Goal: Task Accomplishment & Management: Use online tool/utility

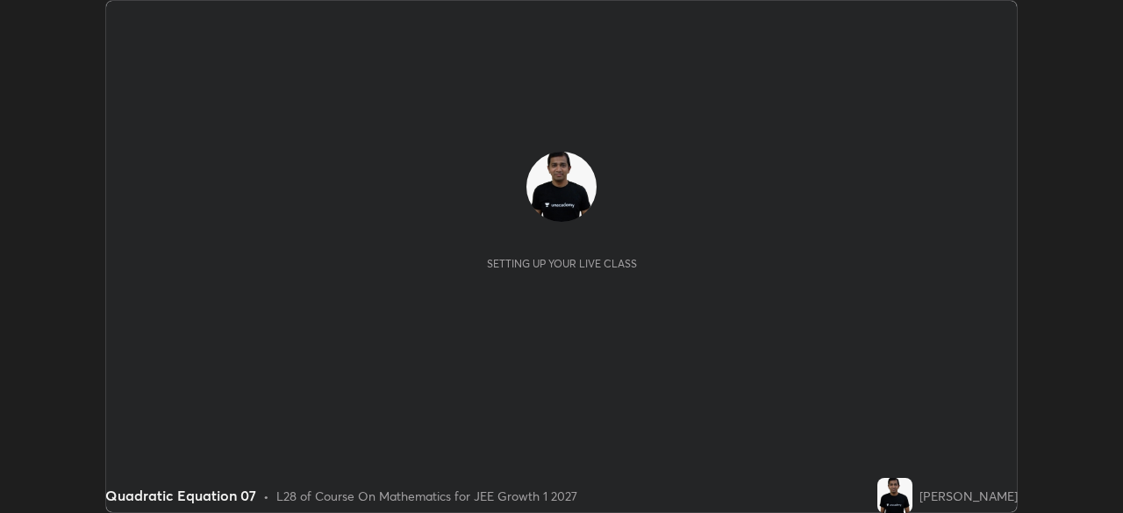
scroll to position [513, 1122]
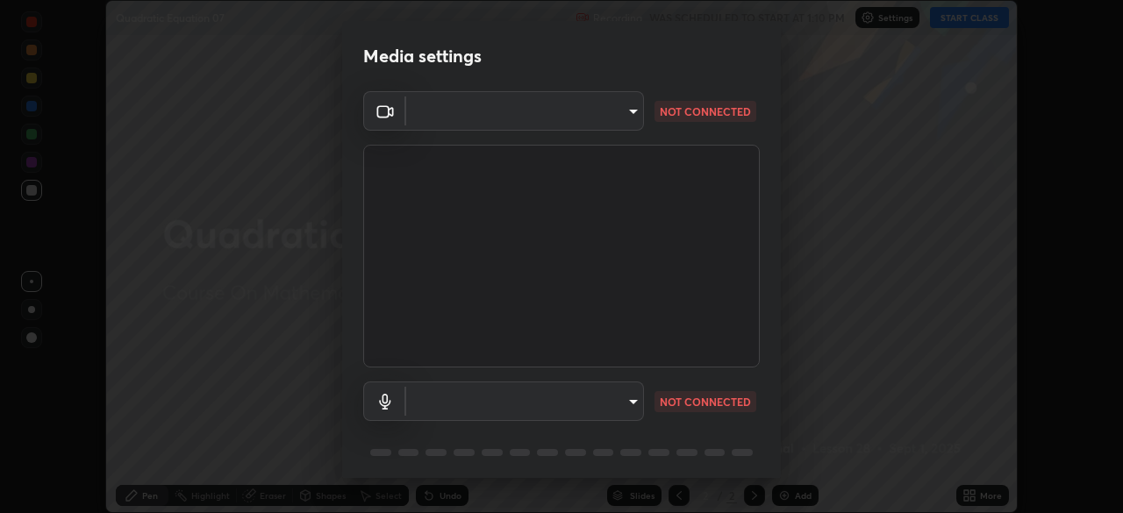
type input "648abb19764dab56075ae6cd3c13843a59c6a2446ad08d27c5b482b977c15b1c"
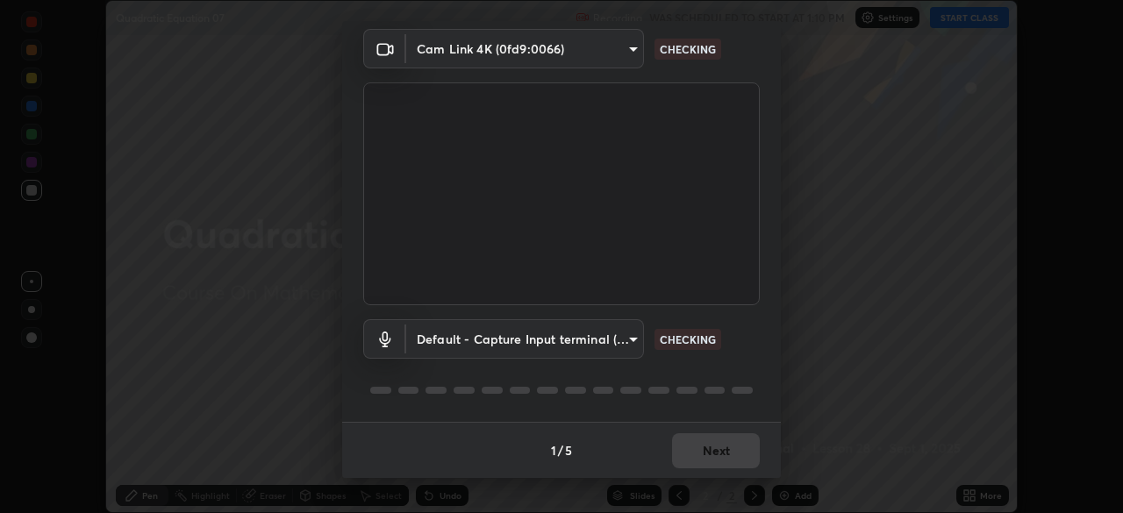
click at [693, 453] on div "1 / 5 Next" at bounding box center [561, 450] width 439 height 56
click at [583, 338] on body "Erase all Quadratic Equation 07 Recording WAS SCHEDULED TO START AT 1:10 PM Set…" at bounding box center [561, 256] width 1123 height 513
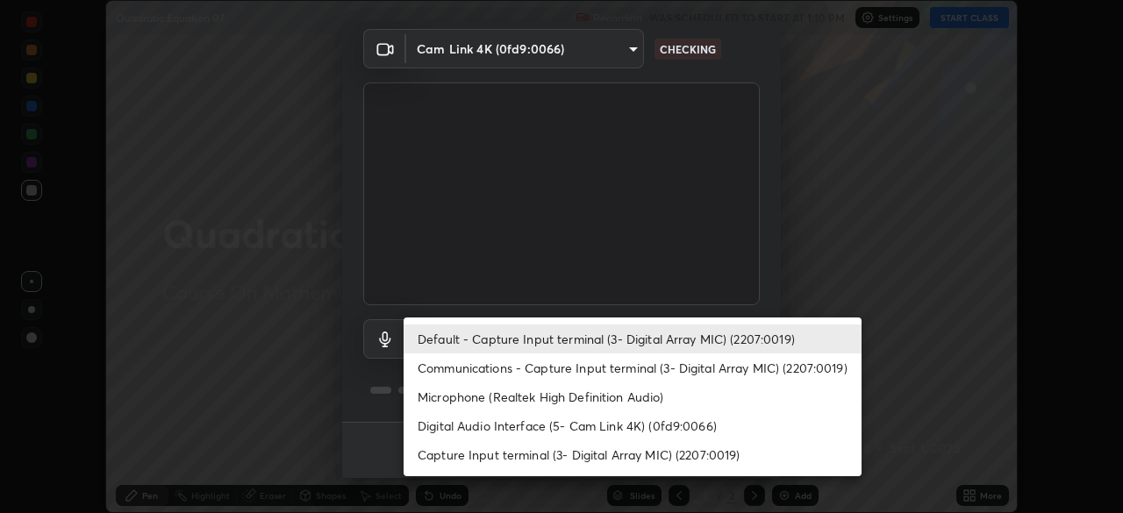
click at [611, 339] on li "Default - Capture Input terminal (3- Digital Array MIC) (2207:0019)" at bounding box center [632, 339] width 458 height 29
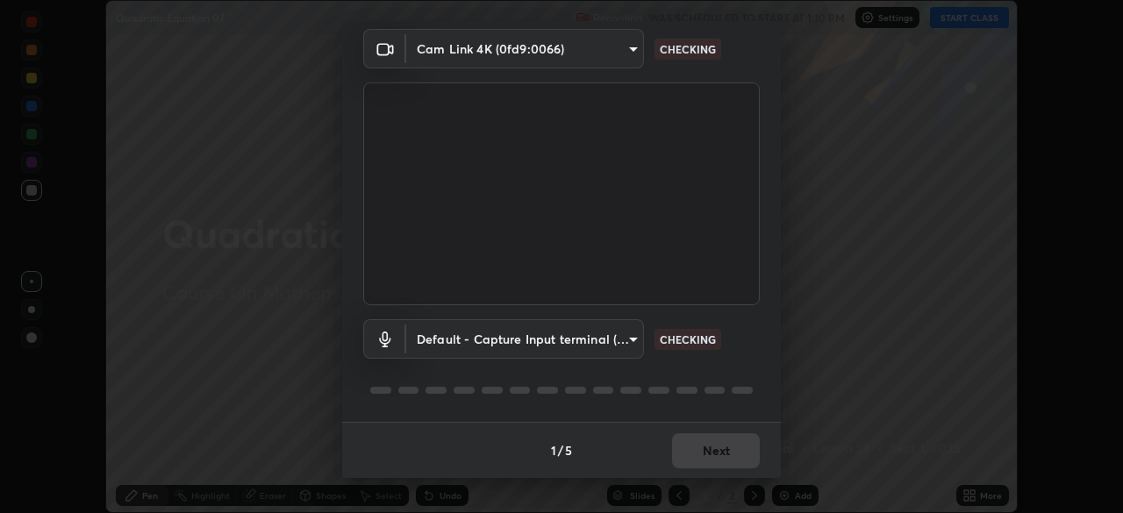
click at [611, 392] on div at bounding box center [561, 390] width 396 height 21
click at [606, 338] on body "Erase all Quadratic Equation 07 Recording WAS SCHEDULED TO START AT 1:10 PM Set…" at bounding box center [561, 256] width 1123 height 513
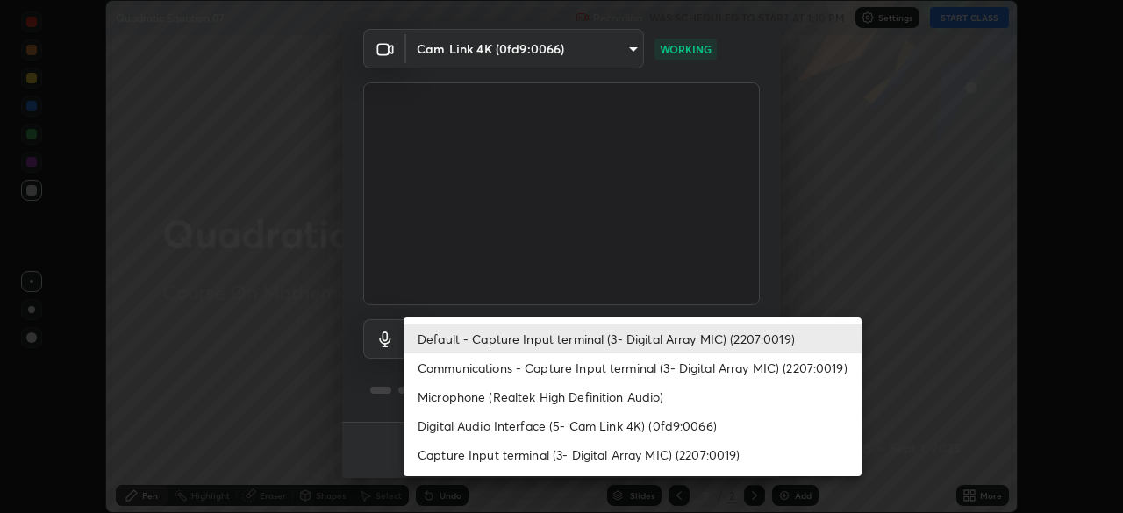
click at [645, 364] on li "Communications - Capture Input terminal (3- Digital Array MIC) (2207:0019)" at bounding box center [632, 367] width 458 height 29
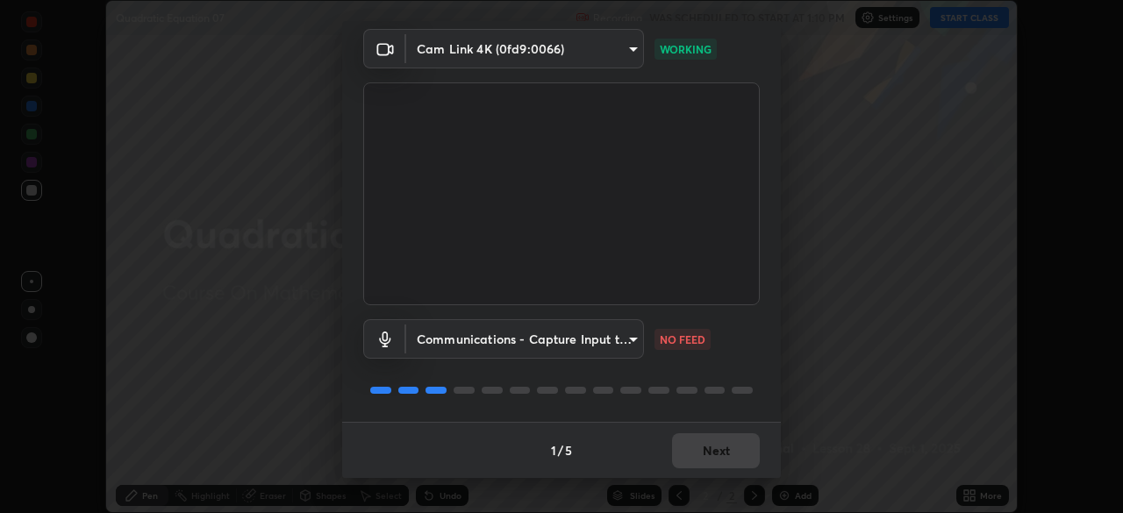
click at [717, 460] on div "1 / 5 Next" at bounding box center [561, 450] width 439 height 56
click at [623, 350] on body "Erase all Quadratic Equation 07 Recording WAS SCHEDULED TO START AT 1:10 PM Set…" at bounding box center [561, 256] width 1123 height 513
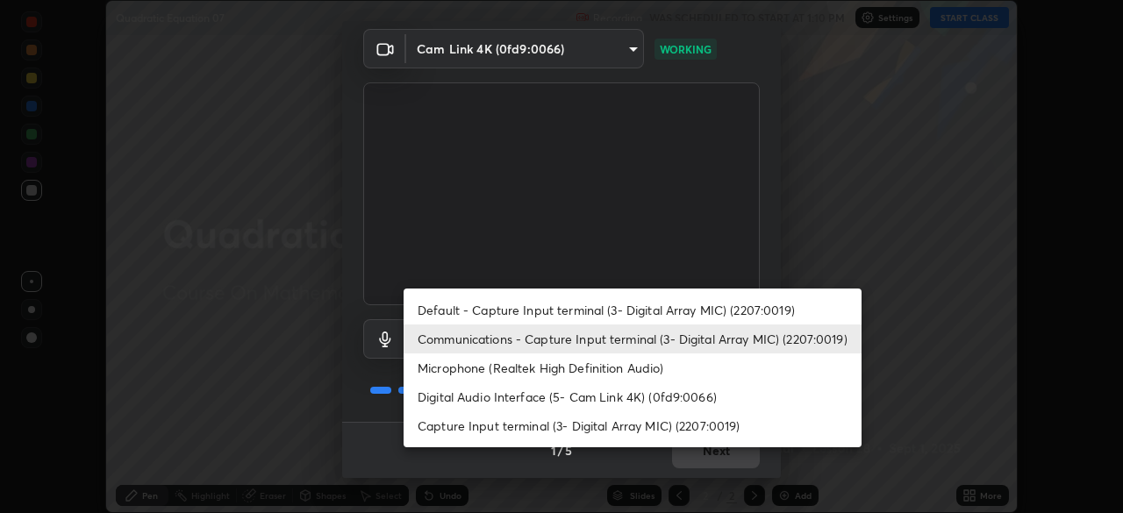
click at [665, 373] on li "Microphone (Realtek High Definition Audio)" at bounding box center [632, 367] width 458 height 29
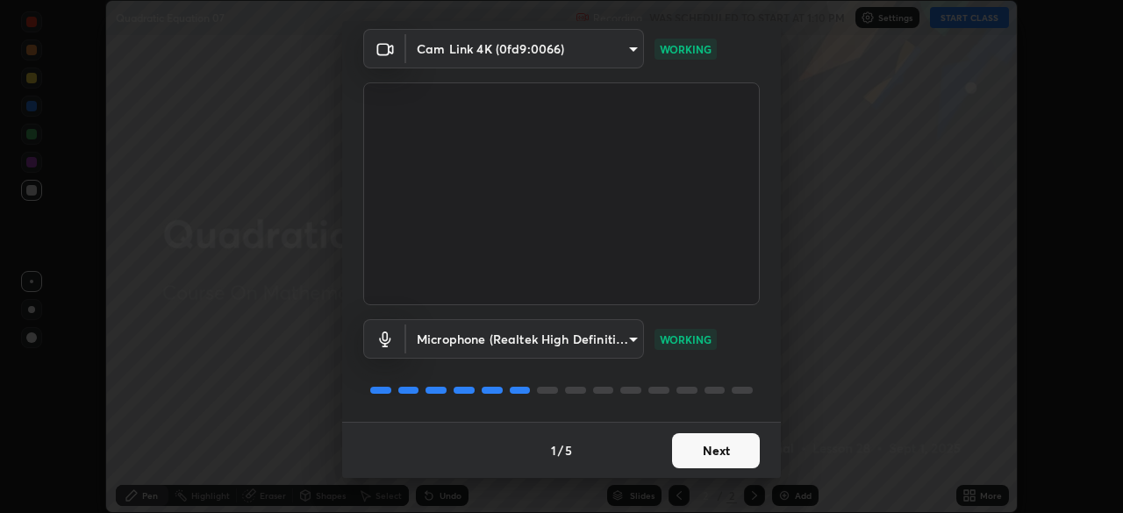
click at [600, 338] on body "Erase all Quadratic Equation 07 Recording WAS SCHEDULED TO START AT 1:10 PM Set…" at bounding box center [561, 256] width 1123 height 513
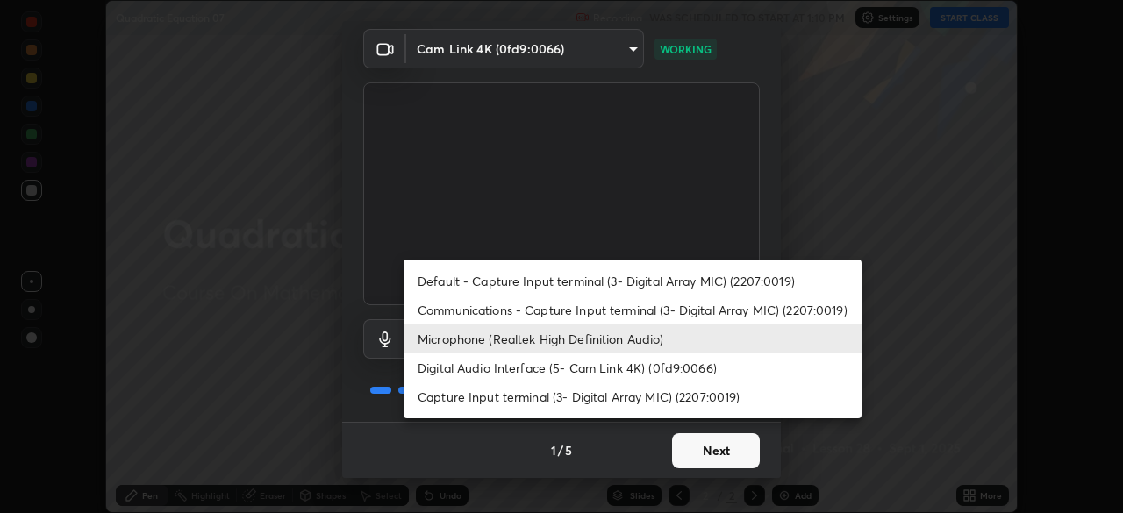
click at [601, 279] on li "Default - Capture Input terminal (3- Digital Array MIC) (2207:0019)" at bounding box center [632, 281] width 458 height 29
type input "default"
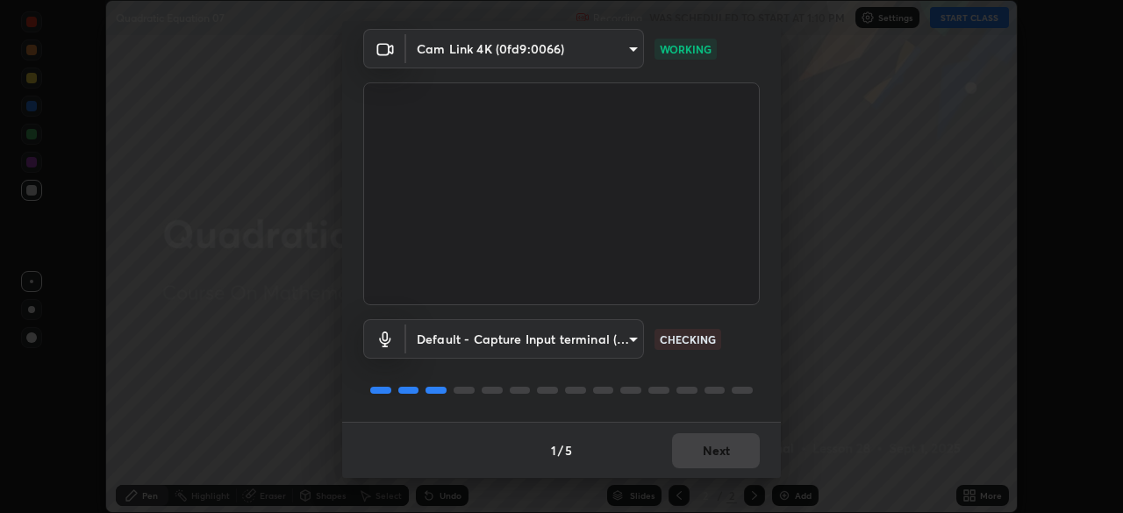
click at [574, 342] on body "Erase all Quadratic Equation 07 Recording WAS SCHEDULED TO START AT 1:10 PM Set…" at bounding box center [561, 256] width 1123 height 513
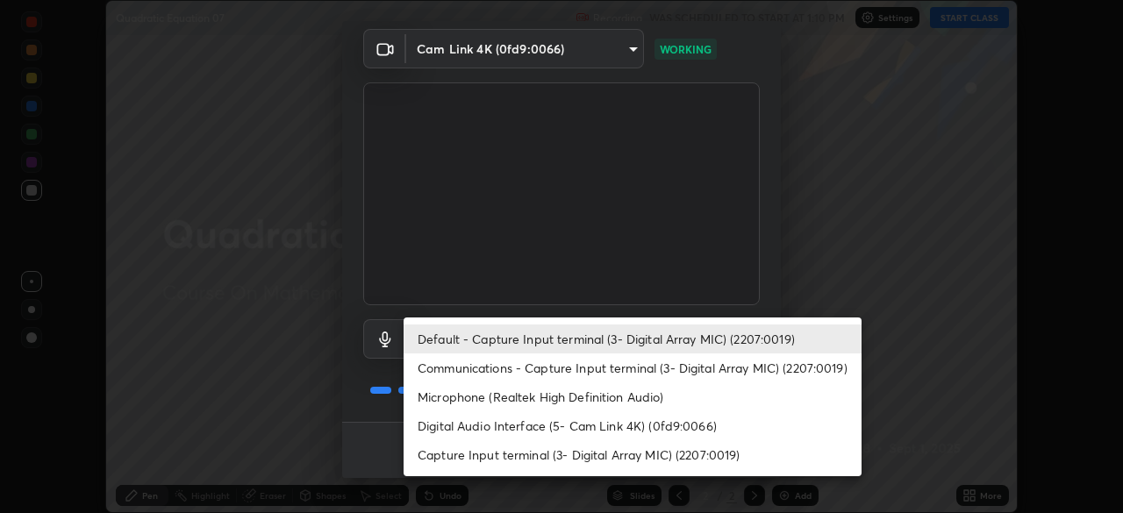
click at [394, 285] on div at bounding box center [561, 256] width 1123 height 513
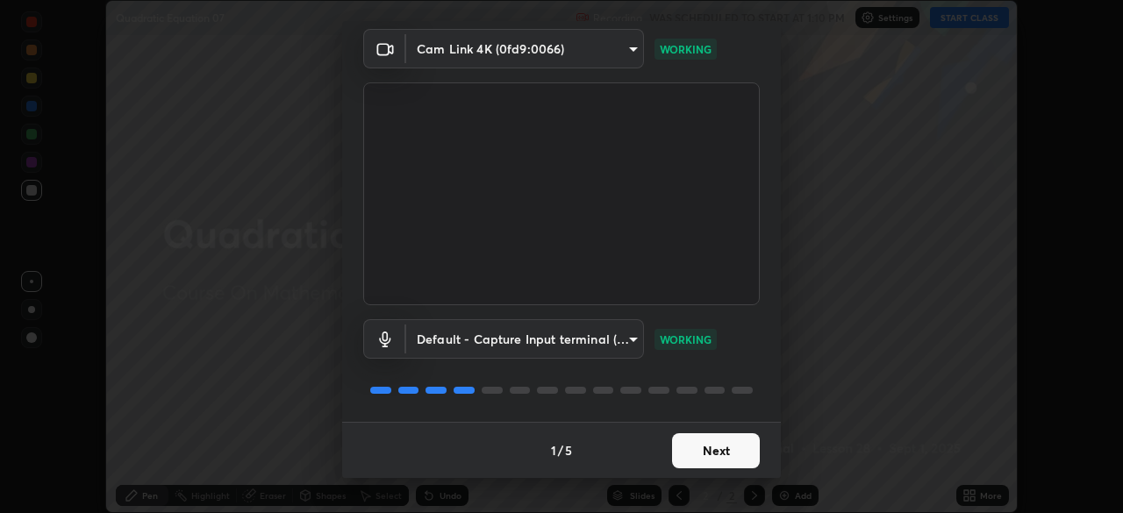
click at [715, 453] on button "Next" at bounding box center [716, 450] width 88 height 35
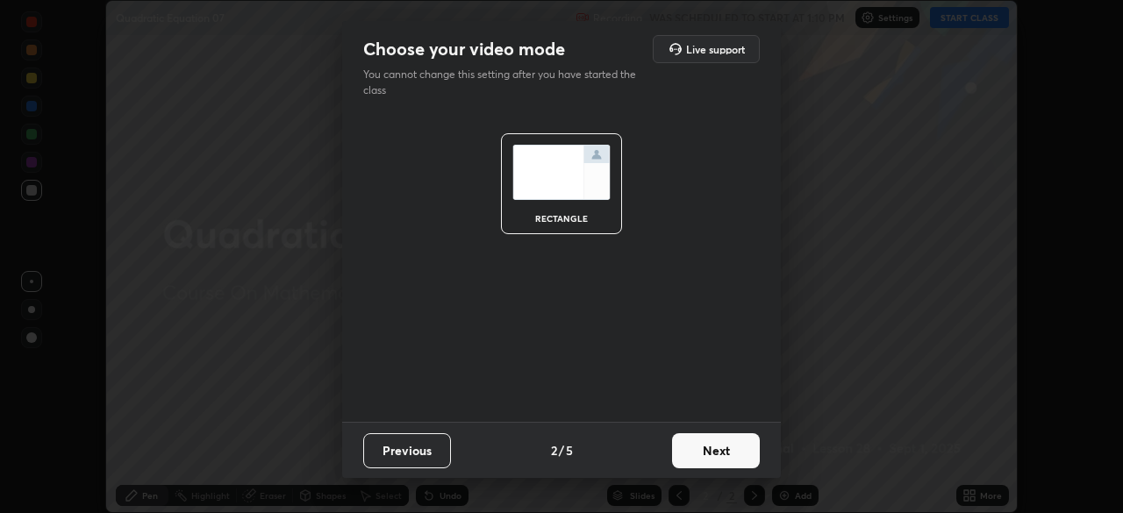
click at [697, 457] on button "Next" at bounding box center [716, 450] width 88 height 35
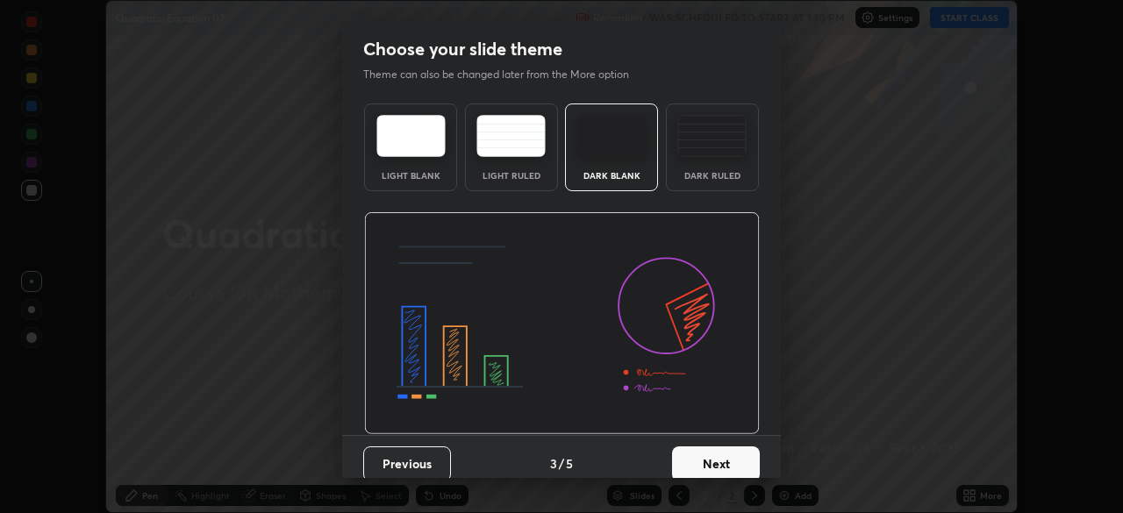
click at [709, 455] on button "Next" at bounding box center [716, 463] width 88 height 35
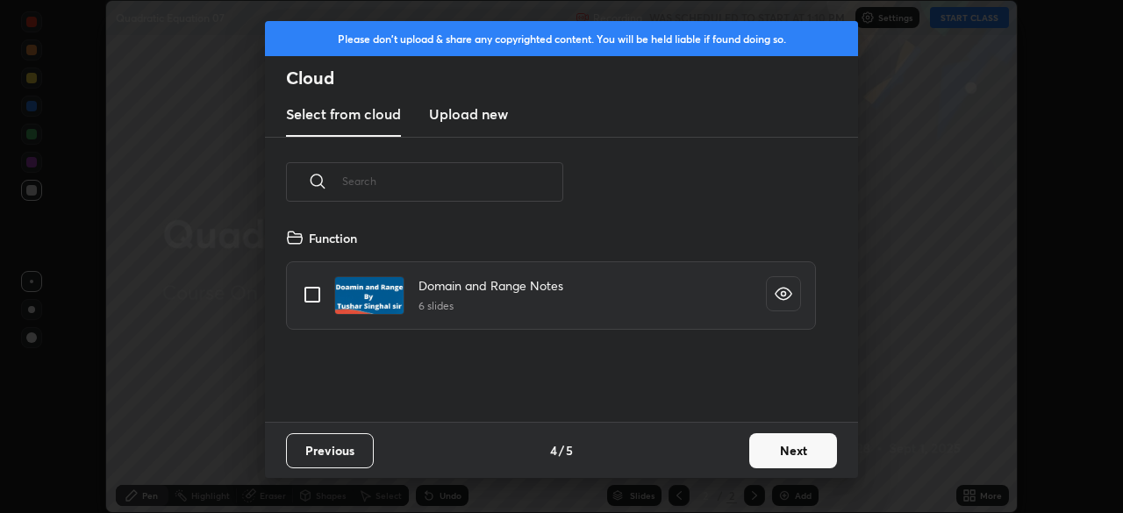
scroll to position [195, 563]
click at [791, 452] on button "Next" at bounding box center [793, 450] width 88 height 35
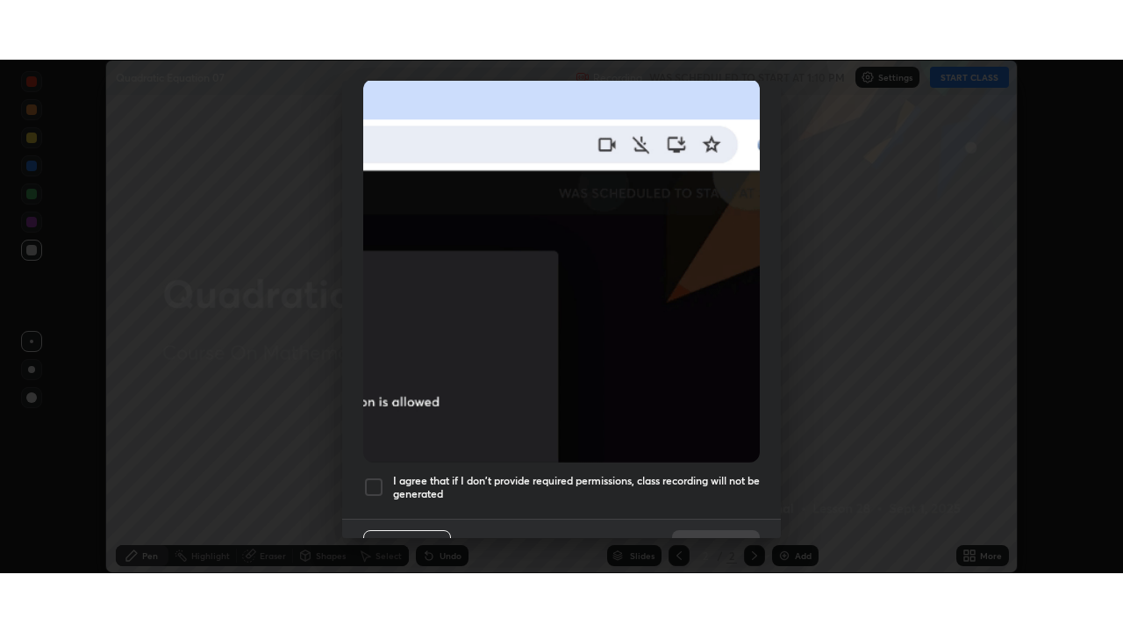
scroll to position [420, 0]
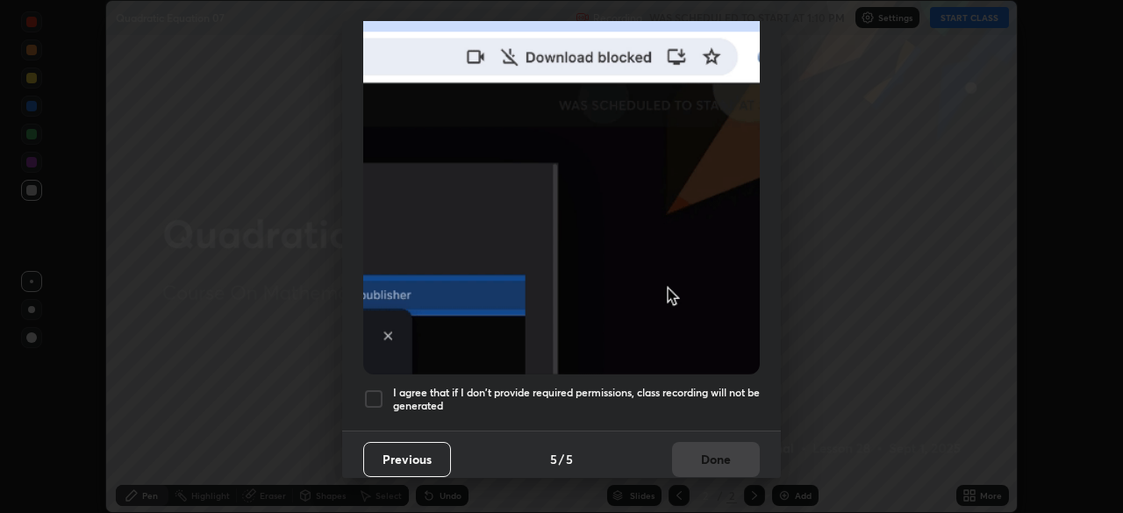
click at [371, 389] on div at bounding box center [373, 399] width 21 height 21
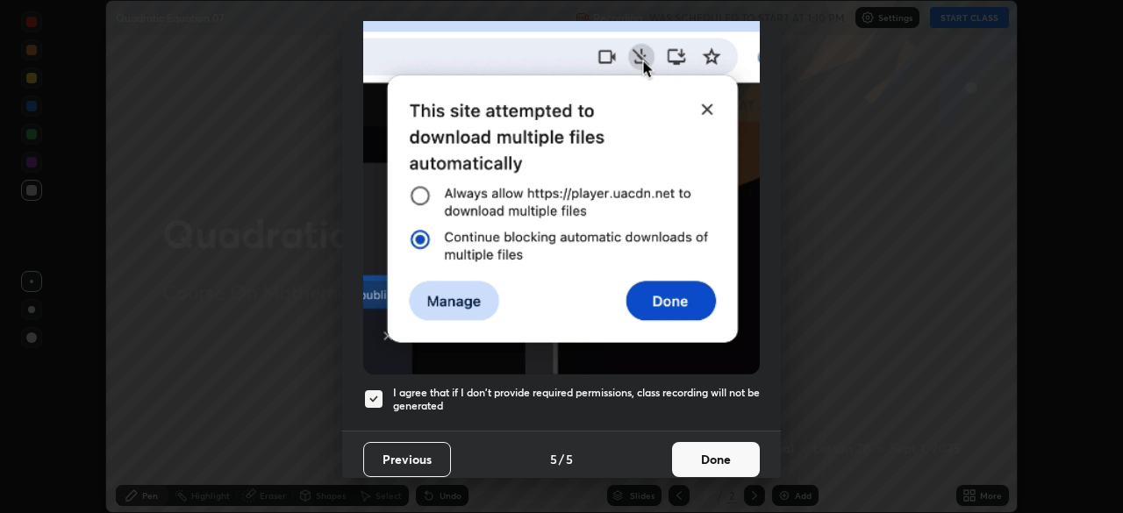
click at [708, 458] on button "Done" at bounding box center [716, 459] width 88 height 35
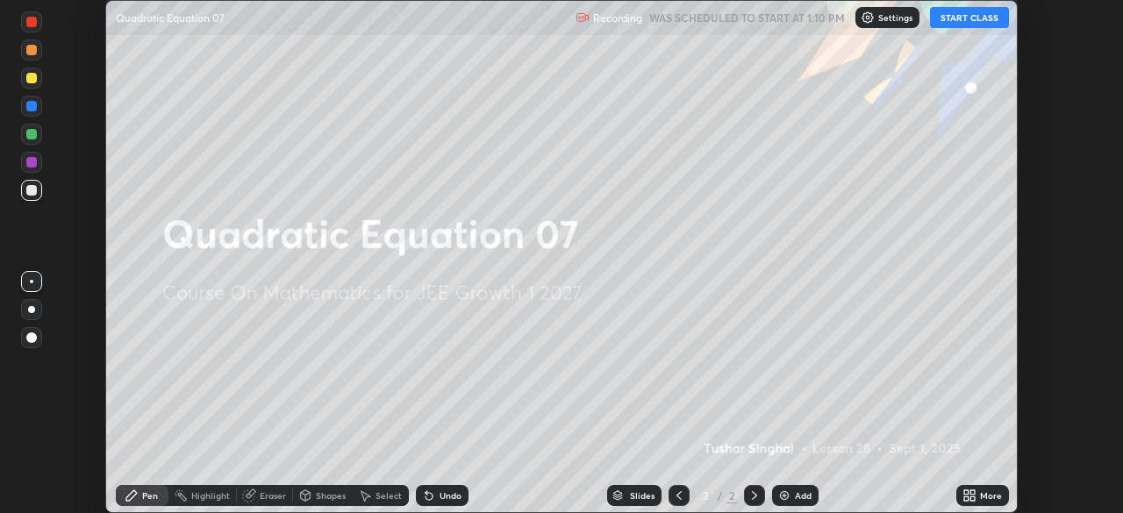
click at [965, 18] on button "START CLASS" at bounding box center [969, 17] width 79 height 21
click at [971, 495] on icon at bounding box center [972, 492] width 4 height 4
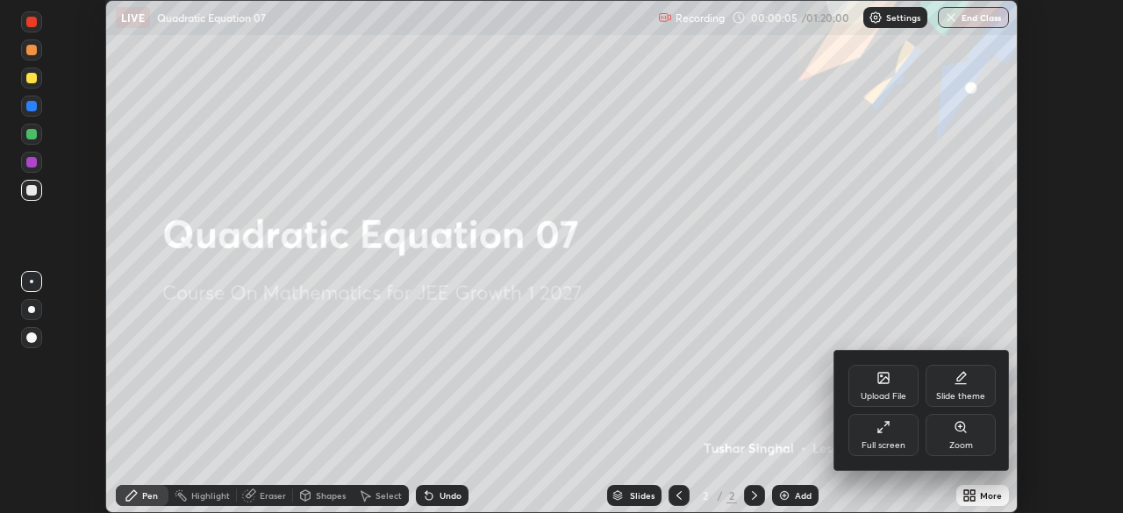
click at [896, 445] on div "Full screen" at bounding box center [883, 445] width 44 height 9
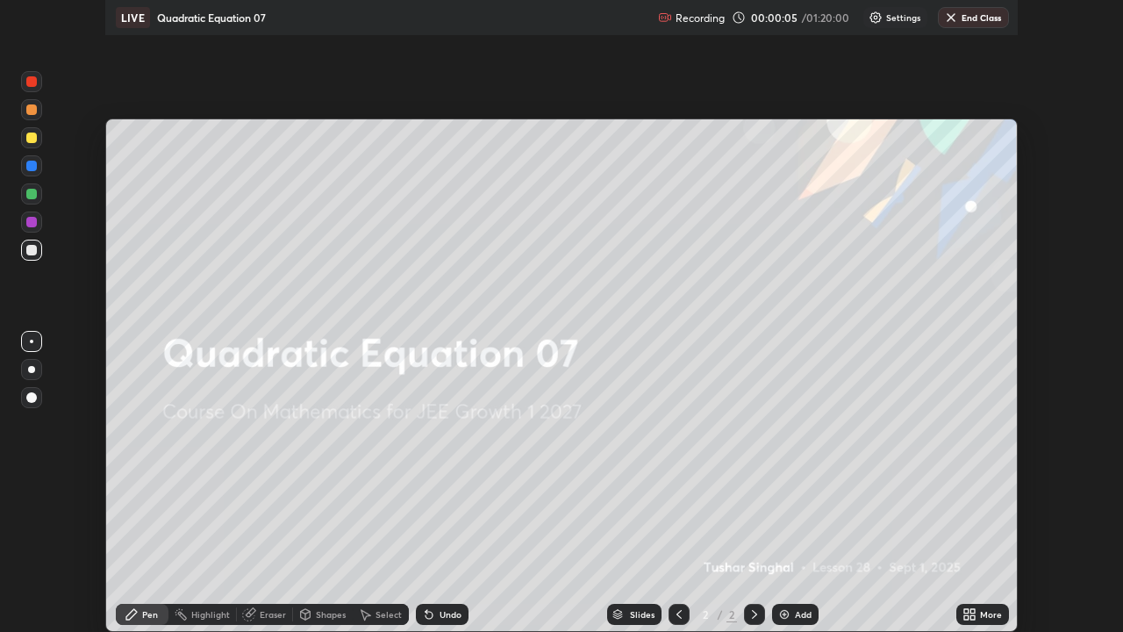
scroll to position [632, 1123]
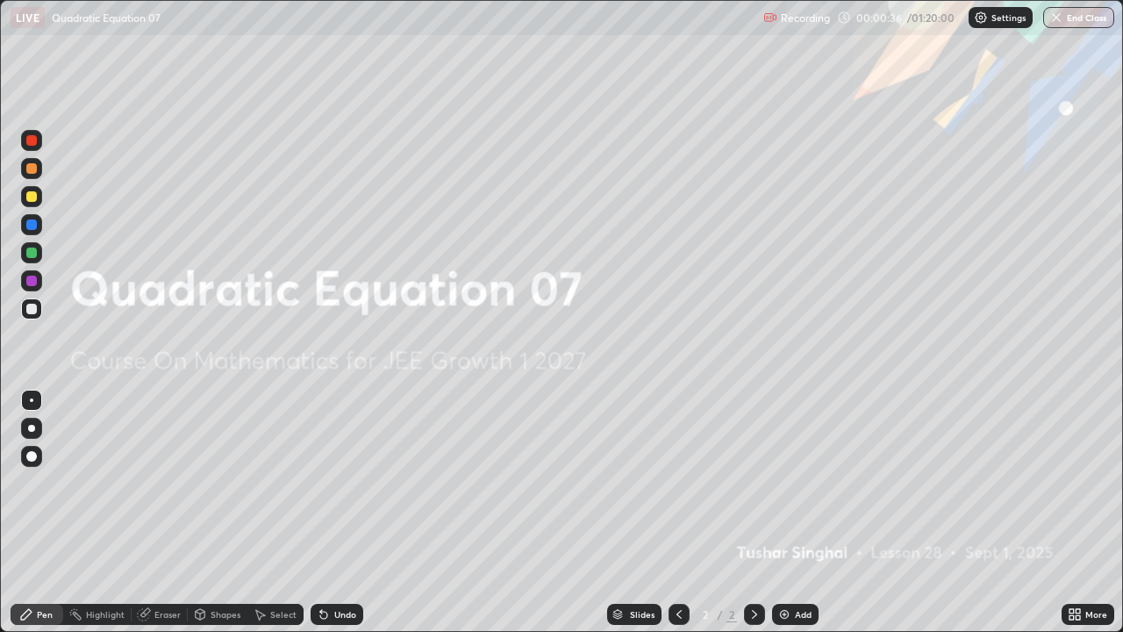
click at [792, 512] on div "Add" at bounding box center [795, 613] width 46 height 21
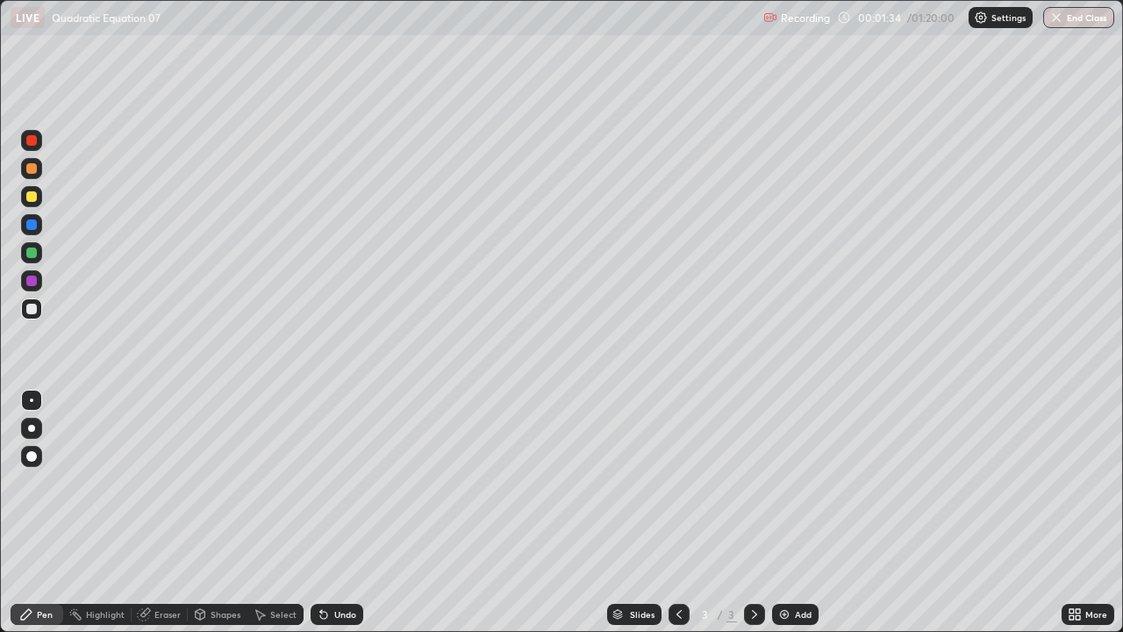
click at [335, 512] on div "Undo" at bounding box center [345, 614] width 22 height 9
click at [336, 512] on div "Undo" at bounding box center [336, 613] width 53 height 21
click at [336, 512] on div "Undo" at bounding box center [345, 614] width 22 height 9
click at [334, 512] on div "Undo" at bounding box center [336, 613] width 53 height 21
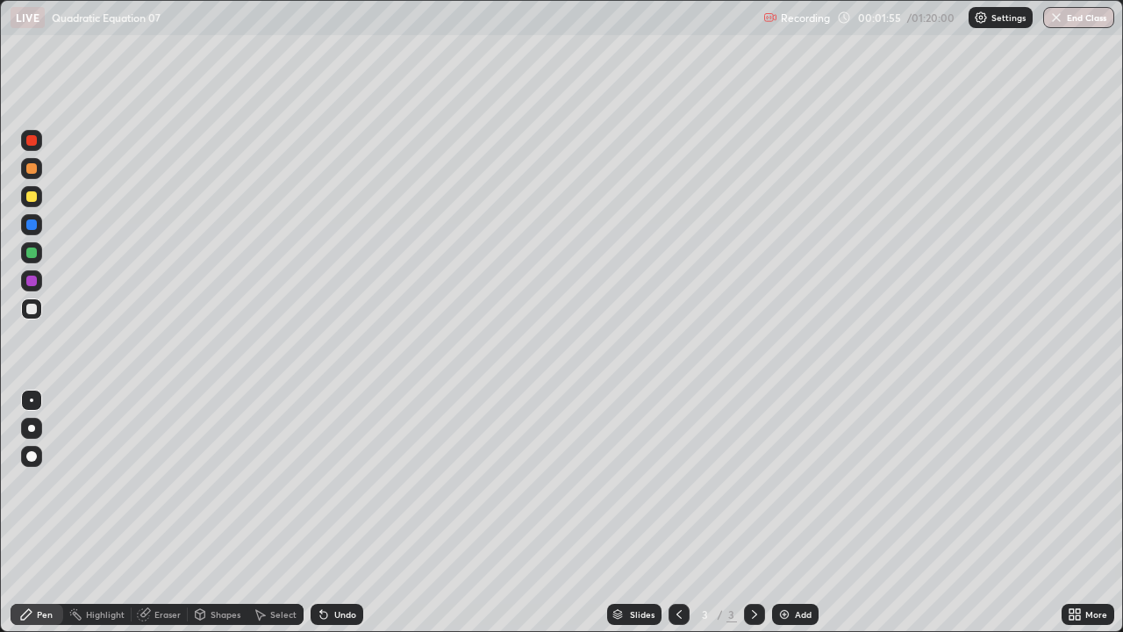
click at [147, 512] on icon at bounding box center [145, 612] width 10 height 9
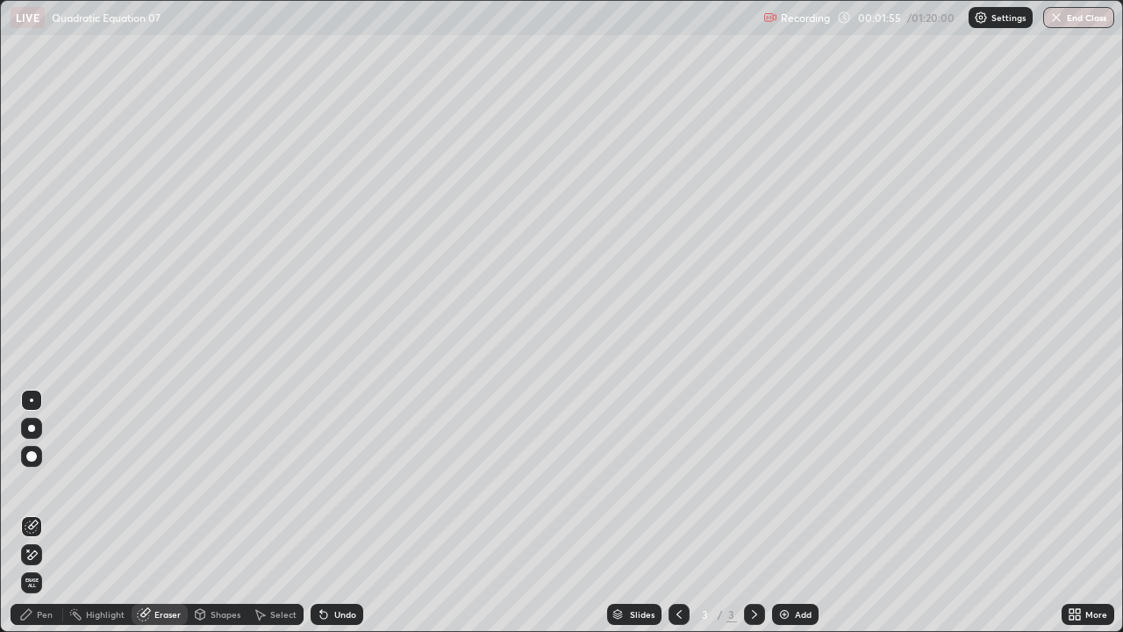
click at [34, 512] on span "Erase all" at bounding box center [31, 582] width 19 height 11
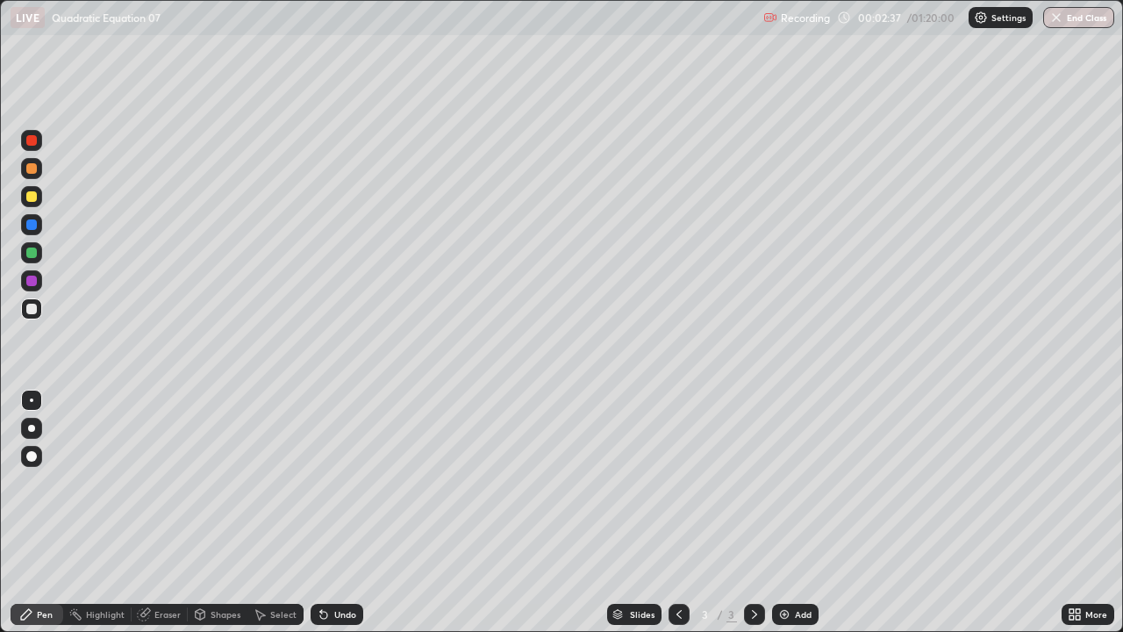
click at [339, 512] on div "Undo" at bounding box center [345, 614] width 22 height 9
click at [336, 512] on div "Undo" at bounding box center [345, 614] width 22 height 9
click at [333, 512] on div "Undo" at bounding box center [333, 613] width 60 height 35
click at [336, 512] on div "Undo" at bounding box center [345, 614] width 22 height 9
click at [337, 512] on div "Undo" at bounding box center [345, 614] width 22 height 9
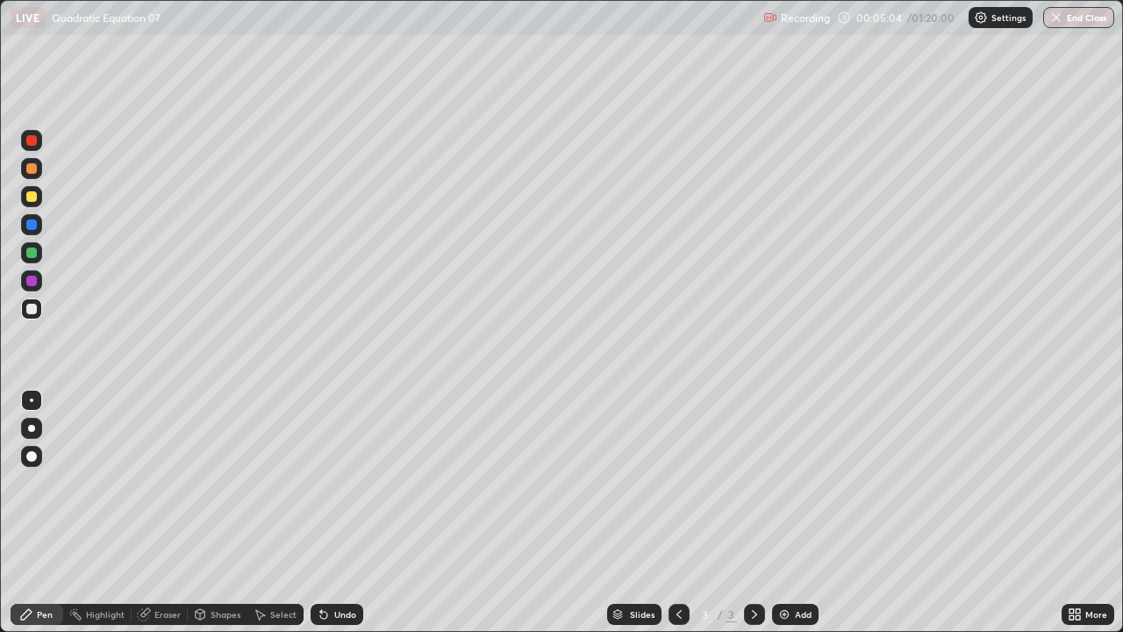
click at [340, 512] on div "Undo" at bounding box center [345, 614] width 22 height 9
click at [341, 512] on div "Undo" at bounding box center [345, 614] width 22 height 9
click at [343, 512] on div "Undo" at bounding box center [345, 614] width 22 height 9
click at [346, 512] on div "Undo" at bounding box center [345, 614] width 22 height 9
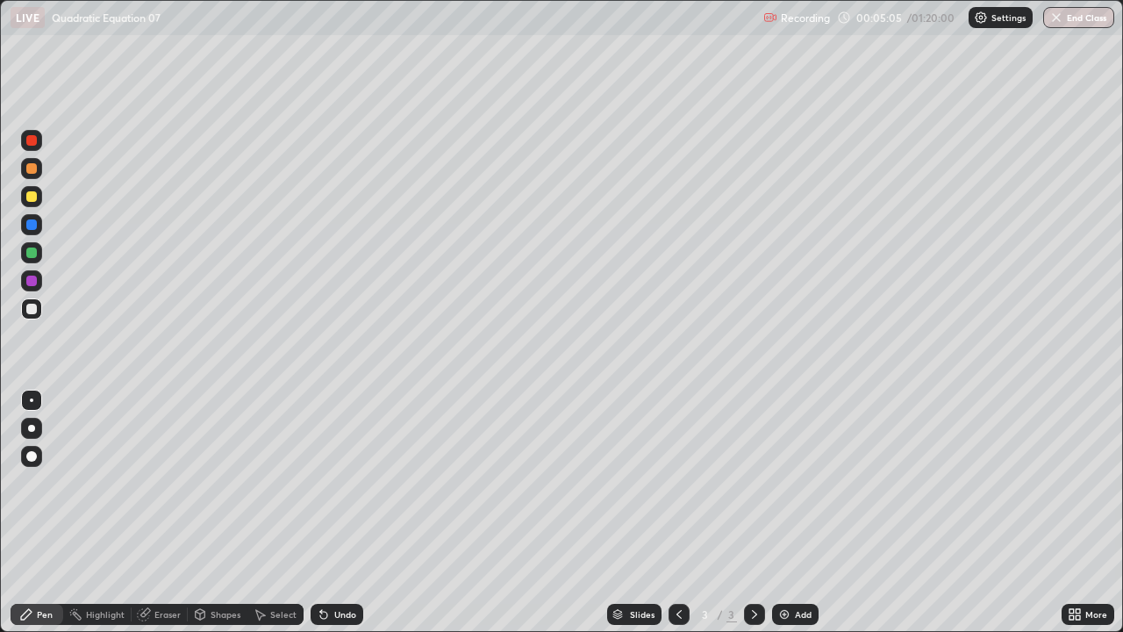
click at [343, 512] on div "Undo" at bounding box center [345, 614] width 22 height 9
click at [162, 512] on div "Eraser" at bounding box center [160, 613] width 56 height 21
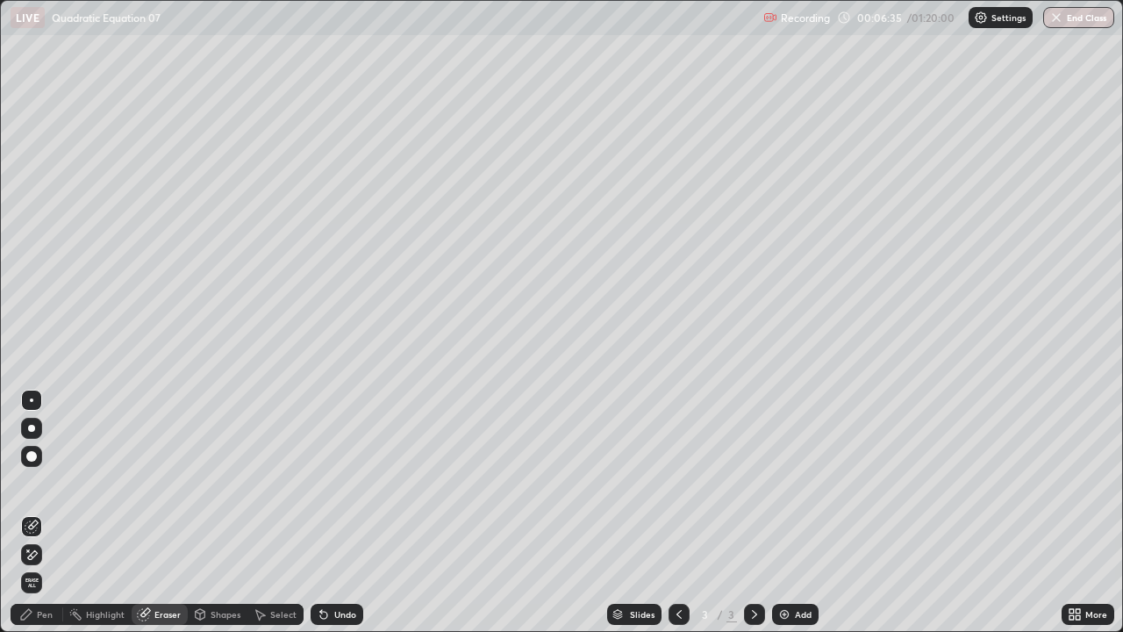
click at [29, 512] on div "Pen" at bounding box center [37, 613] width 53 height 35
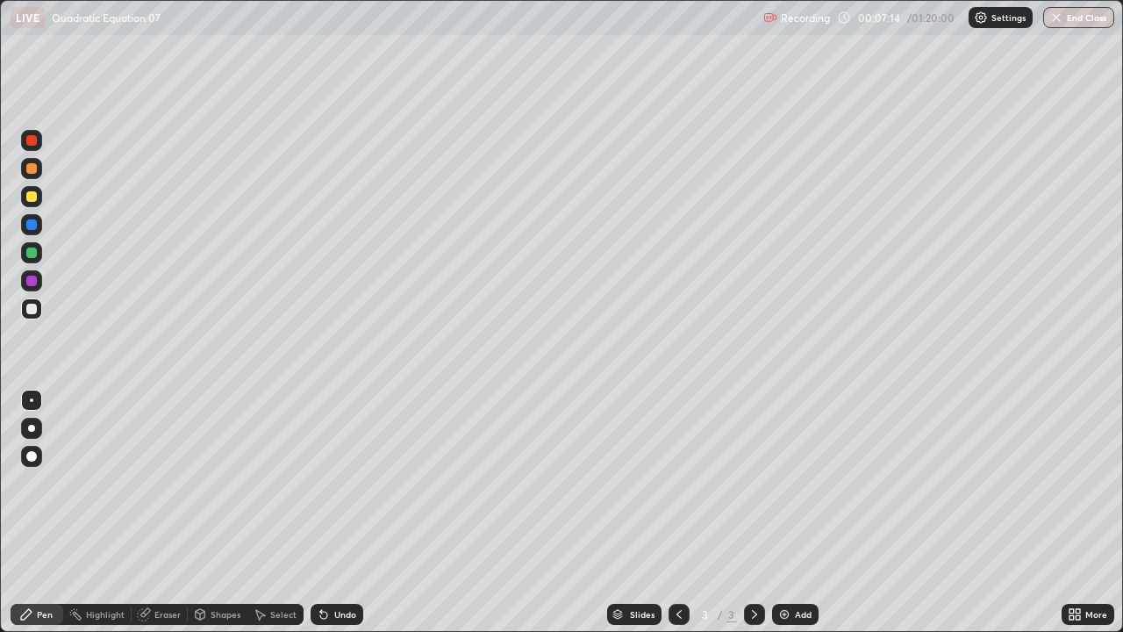
click at [113, 512] on div "Highlight" at bounding box center [105, 614] width 39 height 9
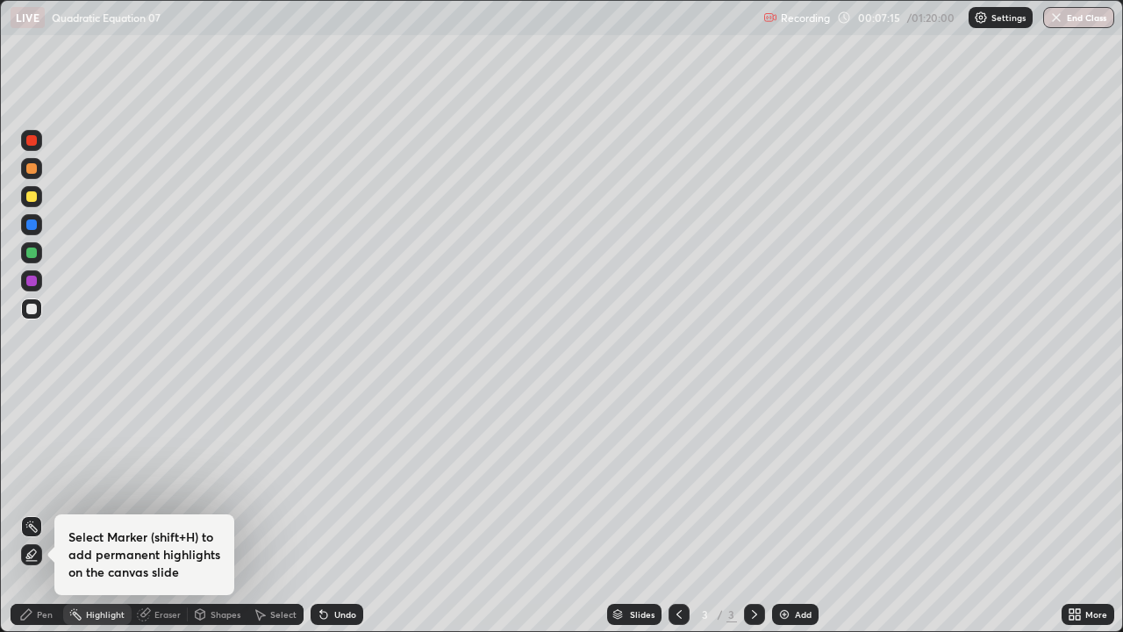
click at [161, 512] on div "Eraser" at bounding box center [167, 614] width 26 height 9
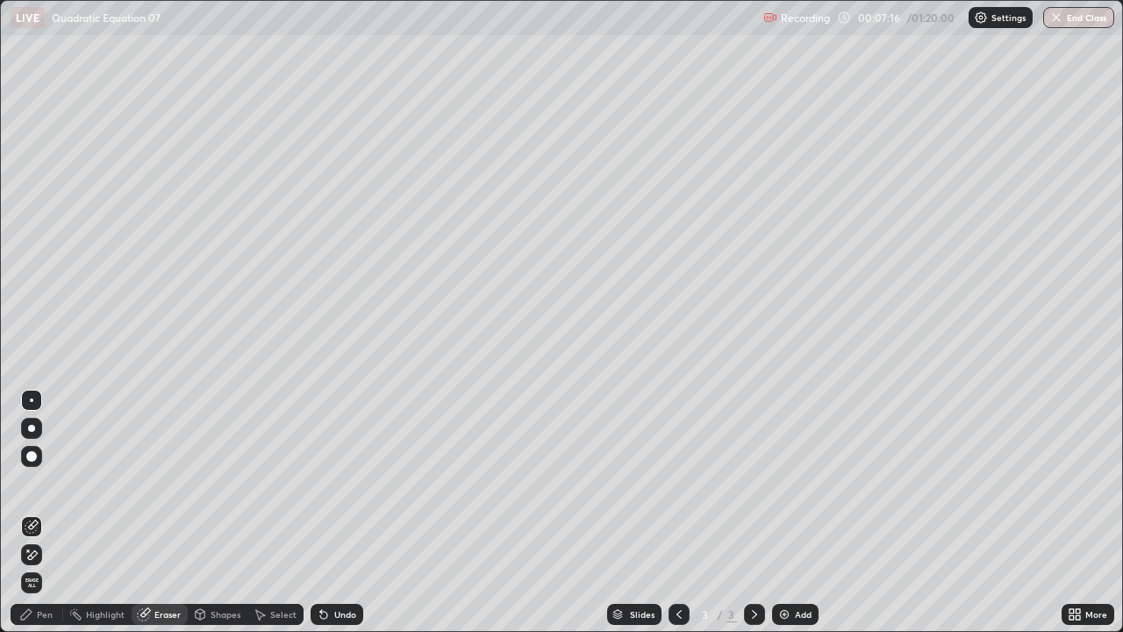
click at [31, 512] on icon at bounding box center [32, 554] width 14 height 15
click at [348, 512] on div "Undo" at bounding box center [345, 614] width 22 height 9
click at [45, 512] on div "Pen" at bounding box center [37, 613] width 53 height 21
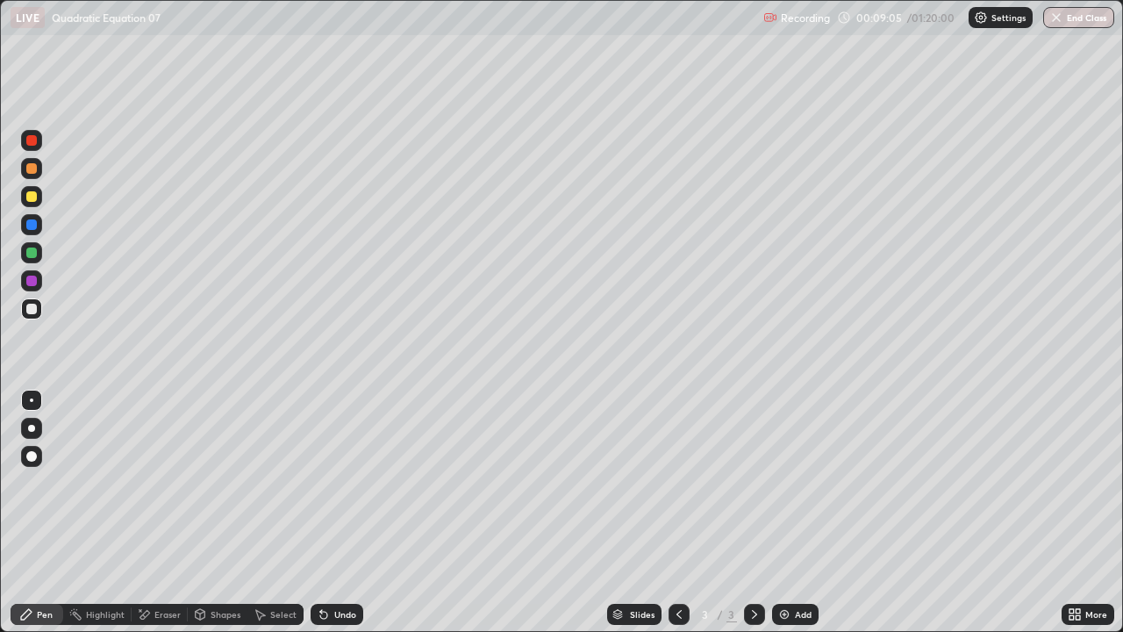
click at [787, 512] on img at bounding box center [784, 614] width 14 height 14
click at [346, 512] on div "Undo" at bounding box center [345, 614] width 22 height 9
click at [31, 253] on div at bounding box center [31, 252] width 11 height 11
click at [37, 226] on div at bounding box center [31, 224] width 21 height 21
click at [31, 225] on div at bounding box center [31, 224] width 11 height 11
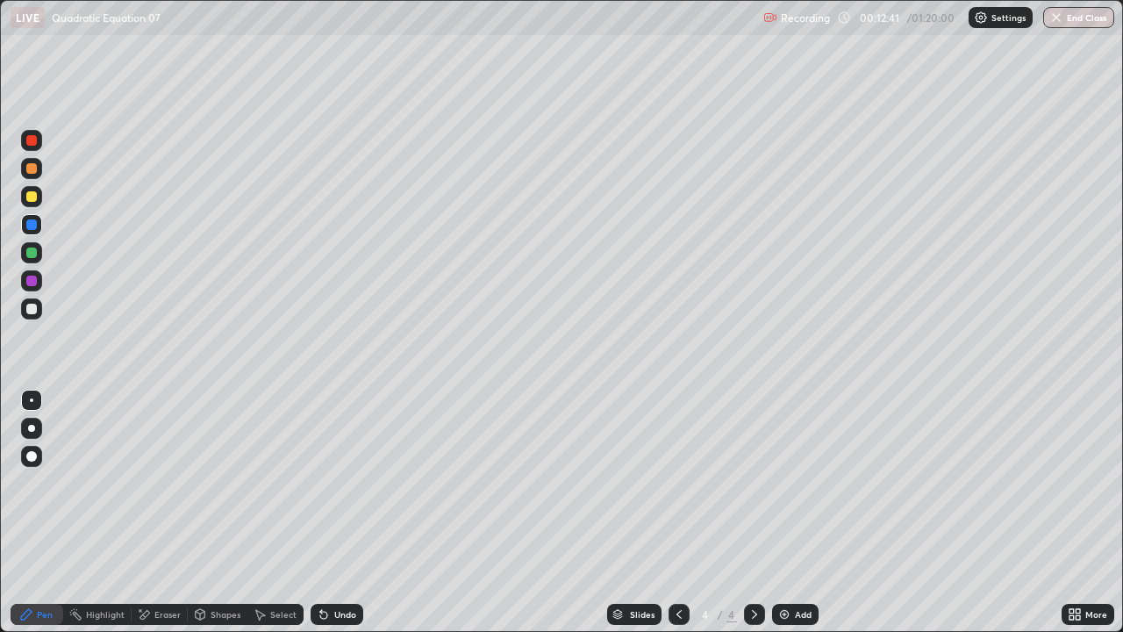
click at [347, 512] on div "Undo" at bounding box center [336, 613] width 53 height 21
click at [335, 512] on div "Undo" at bounding box center [345, 614] width 22 height 9
click at [787, 512] on img at bounding box center [784, 614] width 14 height 14
click at [30, 315] on div at bounding box center [31, 308] width 21 height 21
click at [363, 512] on div "Slides 5 / 5 Add" at bounding box center [712, 613] width 698 height 35
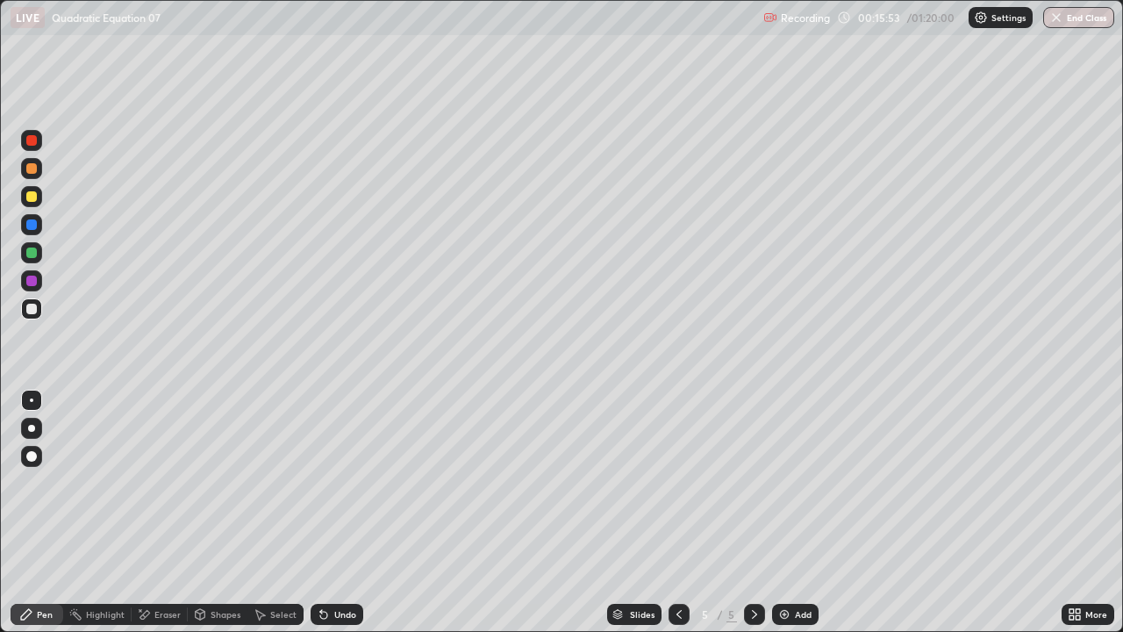
click at [358, 512] on div "Undo" at bounding box center [336, 613] width 53 height 21
click at [340, 512] on div "Undo" at bounding box center [345, 614] width 22 height 9
click at [331, 512] on div "Undo" at bounding box center [336, 613] width 53 height 21
click at [796, 512] on div "Add" at bounding box center [803, 614] width 17 height 9
click at [164, 512] on div "Eraser" at bounding box center [167, 614] width 26 height 9
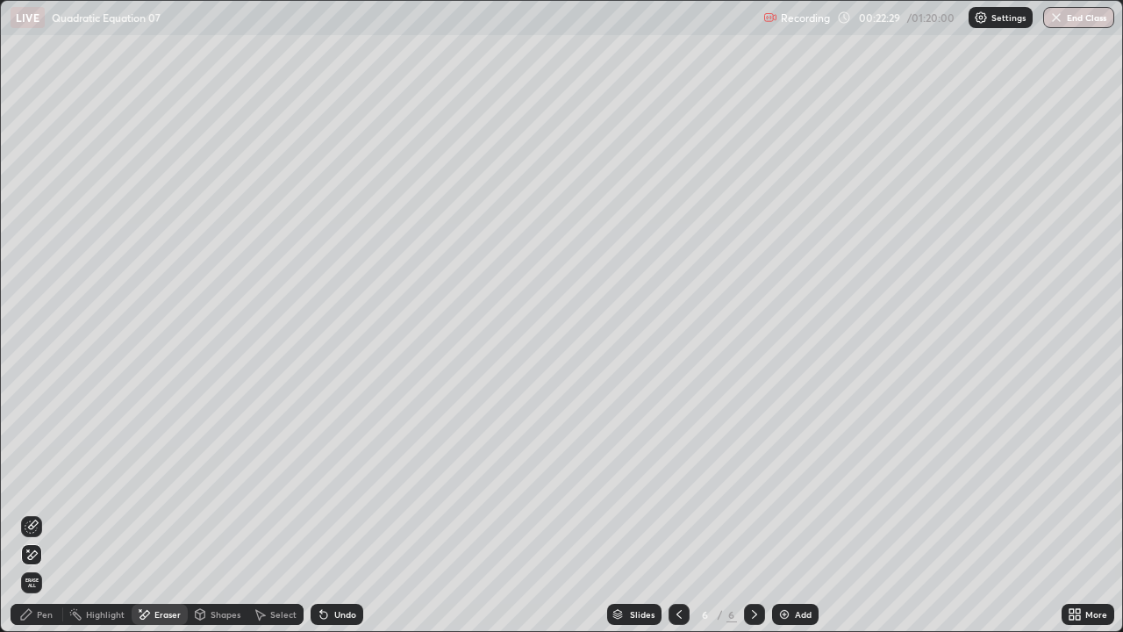
click at [31, 512] on icon at bounding box center [26, 614] width 14 height 14
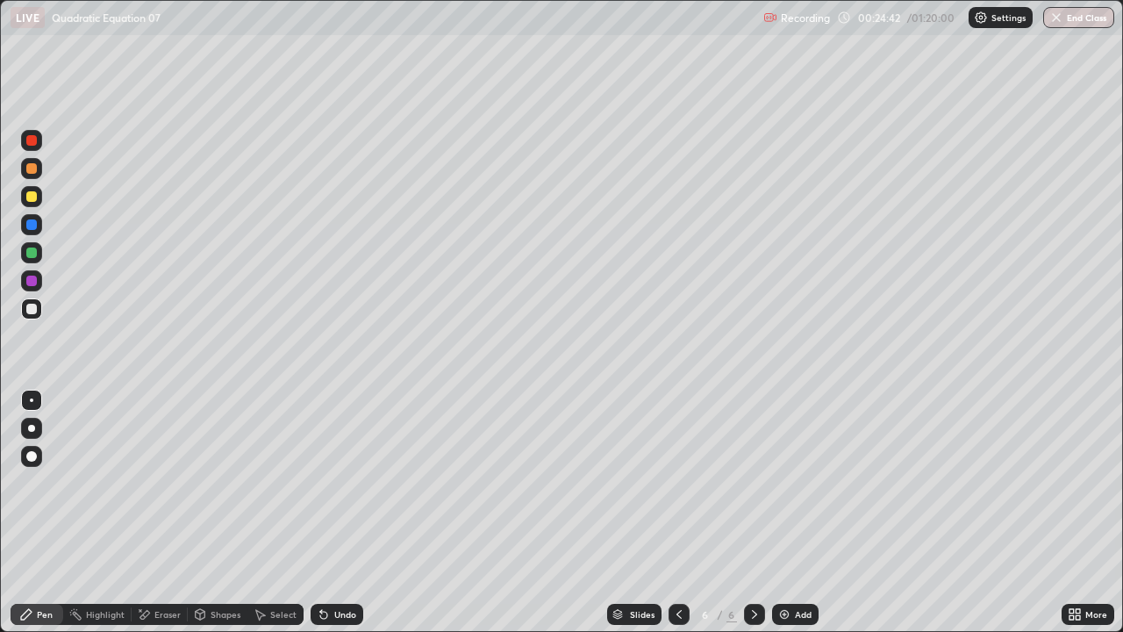
click at [36, 204] on div at bounding box center [31, 196] width 21 height 21
click at [791, 512] on div "Add" at bounding box center [795, 613] width 46 height 21
click at [359, 512] on div "Undo" at bounding box center [336, 613] width 53 height 21
click at [329, 512] on div "Undo" at bounding box center [336, 613] width 53 height 21
click at [39, 310] on div at bounding box center [31, 308] width 21 height 21
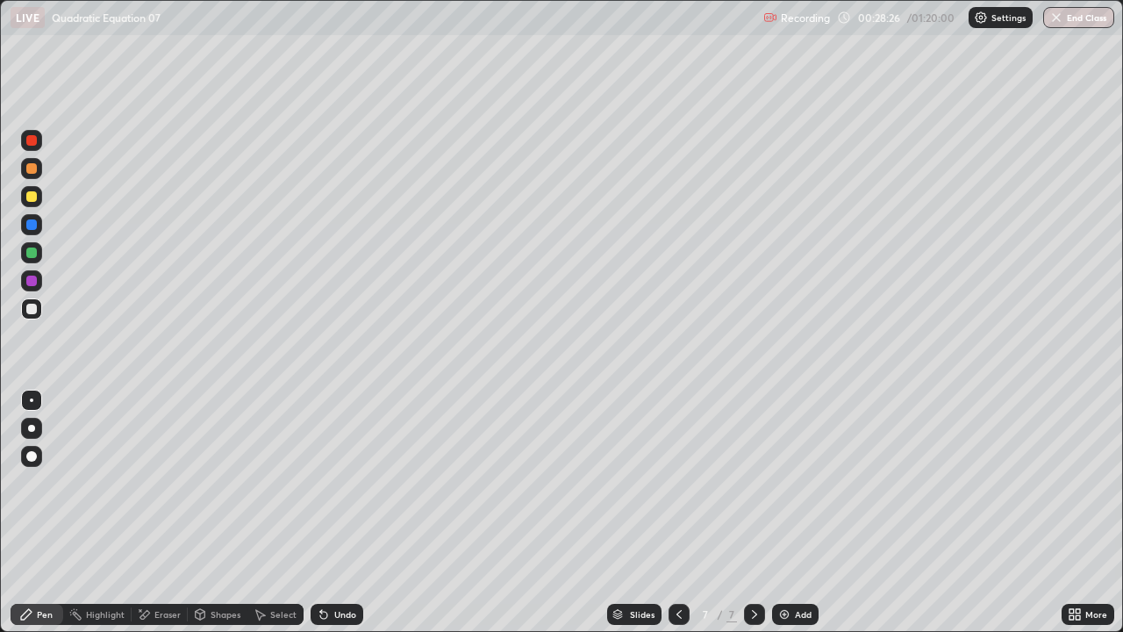
click at [340, 512] on div "Undo" at bounding box center [345, 614] width 22 height 9
click at [342, 512] on div "Undo" at bounding box center [345, 614] width 22 height 9
click at [339, 512] on div "Undo" at bounding box center [345, 614] width 22 height 9
click at [343, 512] on div "Undo" at bounding box center [345, 614] width 22 height 9
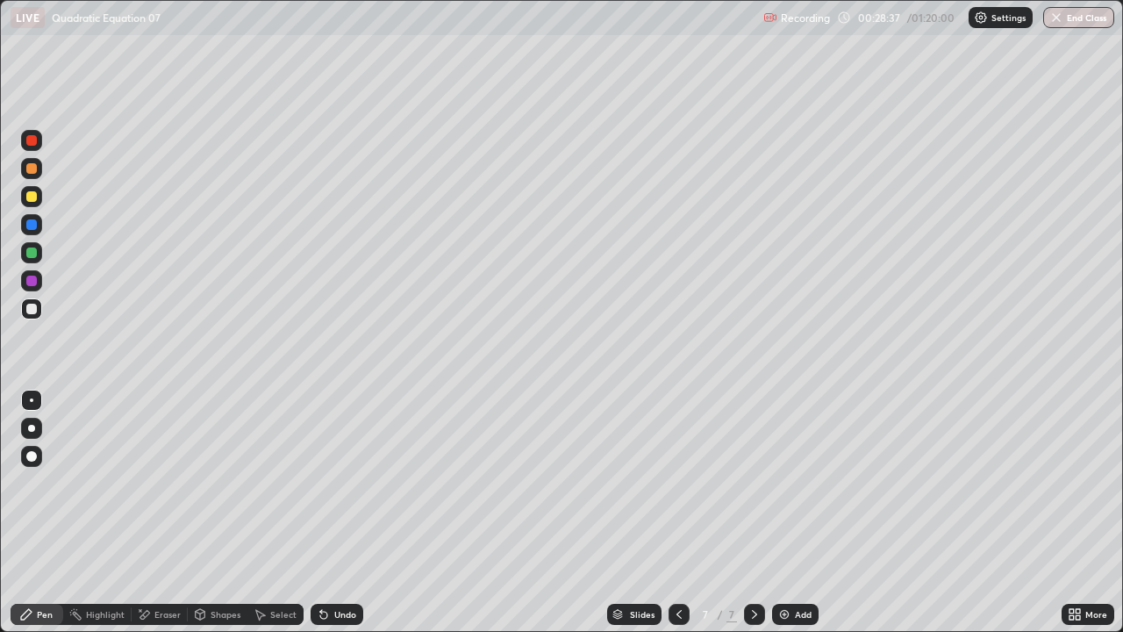
click at [346, 512] on div "Undo" at bounding box center [345, 614] width 22 height 9
click at [334, 512] on div "Undo" at bounding box center [345, 614] width 22 height 9
click at [338, 512] on div "Undo" at bounding box center [333, 613] width 60 height 35
click at [341, 512] on div "Undo" at bounding box center [345, 614] width 22 height 9
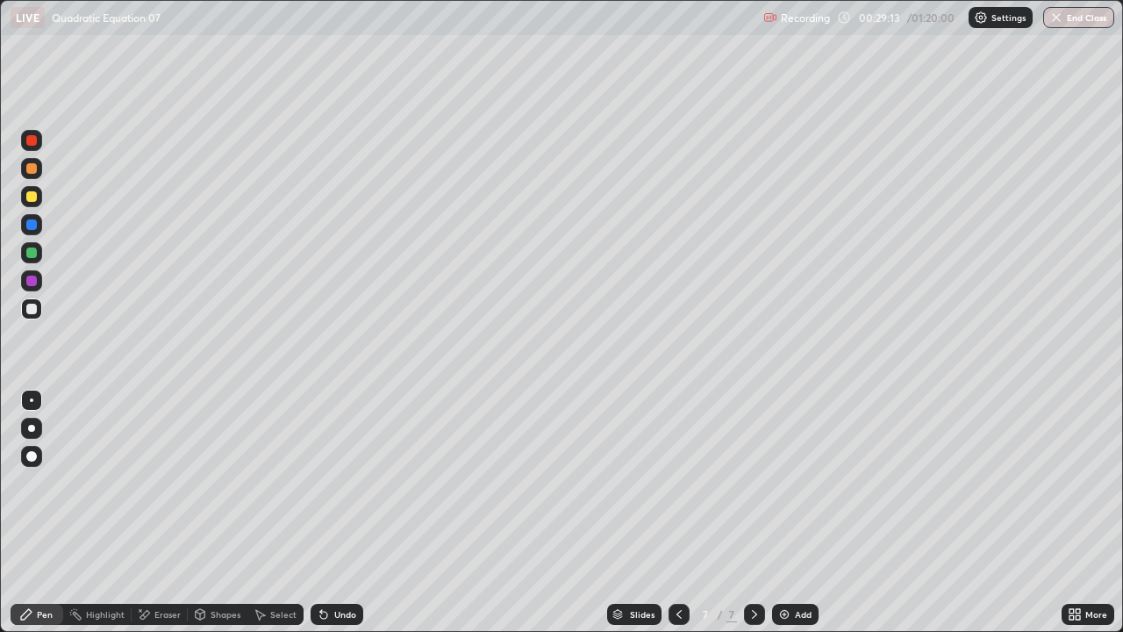
click at [343, 512] on div "Undo" at bounding box center [336, 613] width 53 height 21
click at [336, 512] on div "Undo" at bounding box center [336, 613] width 53 height 21
click at [333, 512] on div "Undo" at bounding box center [336, 613] width 53 height 21
click at [341, 512] on div "Undo" at bounding box center [336, 613] width 53 height 21
click at [796, 512] on div "Add" at bounding box center [803, 614] width 17 height 9
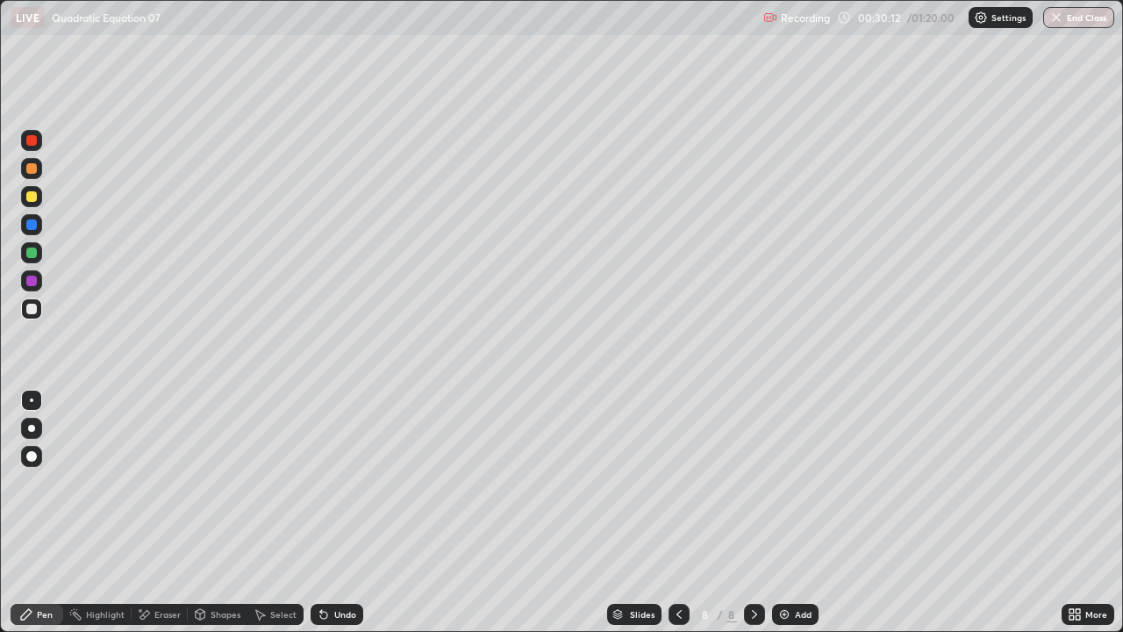
click at [338, 512] on div "Undo" at bounding box center [345, 614] width 22 height 9
click at [678, 512] on icon at bounding box center [678, 614] width 5 height 9
click at [340, 512] on div "Undo" at bounding box center [345, 614] width 22 height 9
click at [748, 512] on div at bounding box center [754, 613] width 21 height 21
click at [167, 512] on div "Eraser" at bounding box center [167, 614] width 26 height 9
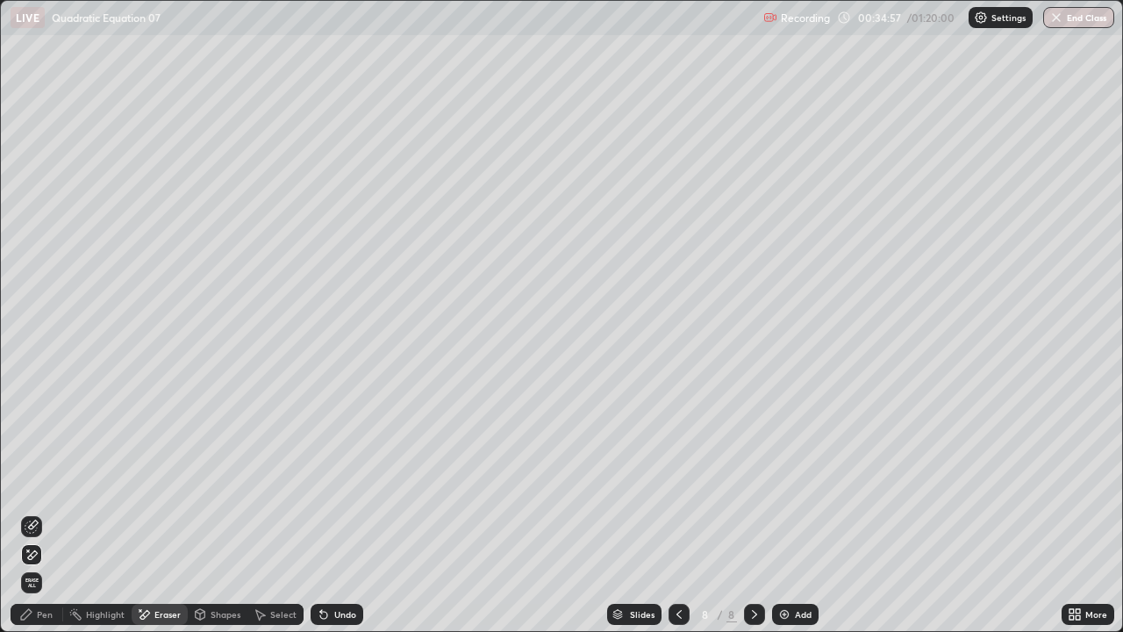
click at [33, 512] on div "Pen" at bounding box center [37, 613] width 53 height 21
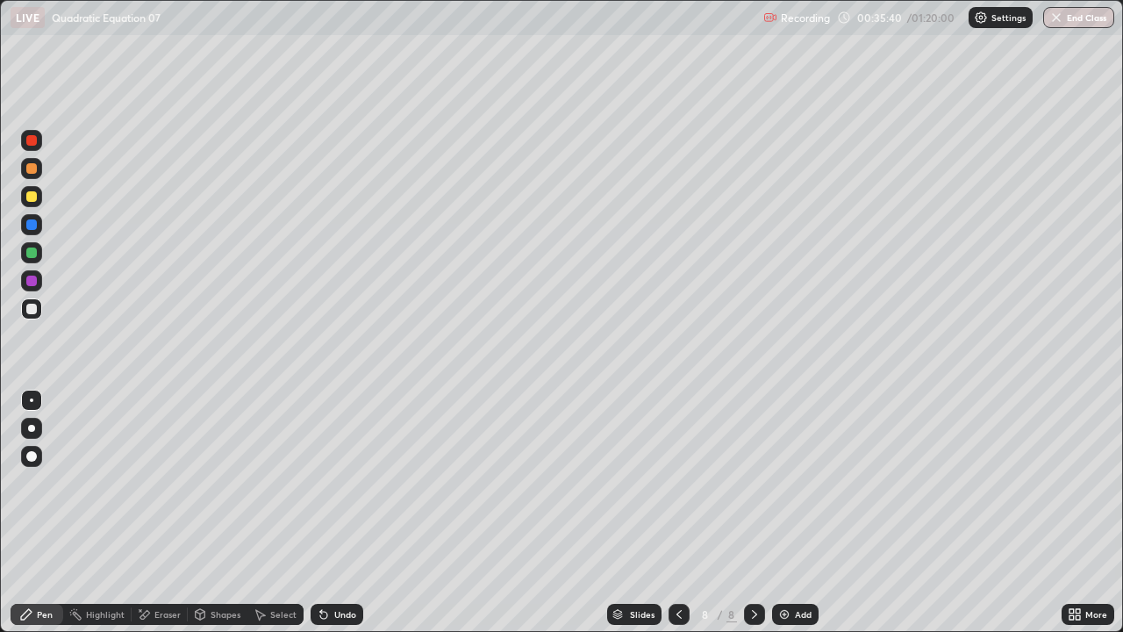
click at [334, 512] on div "Undo" at bounding box center [345, 614] width 22 height 9
click at [342, 512] on div "Undo" at bounding box center [345, 614] width 22 height 9
click at [346, 512] on div "Undo" at bounding box center [345, 614] width 22 height 9
click at [347, 512] on div "Undo" at bounding box center [336, 613] width 53 height 21
click at [348, 512] on div "Undo" at bounding box center [336, 613] width 53 height 21
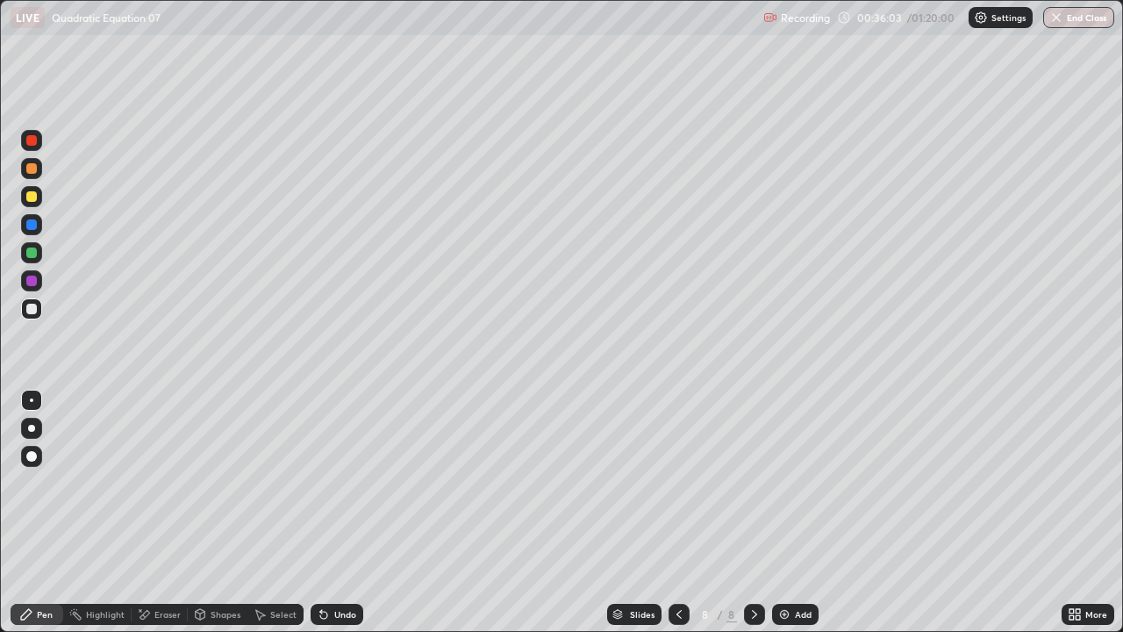
click at [340, 512] on div "Undo" at bounding box center [345, 614] width 22 height 9
click at [796, 512] on div "Add" at bounding box center [803, 614] width 17 height 9
click at [674, 512] on icon at bounding box center [679, 614] width 14 height 14
click at [754, 512] on icon at bounding box center [754, 614] width 5 height 9
click at [792, 512] on div "Add" at bounding box center [795, 613] width 46 height 21
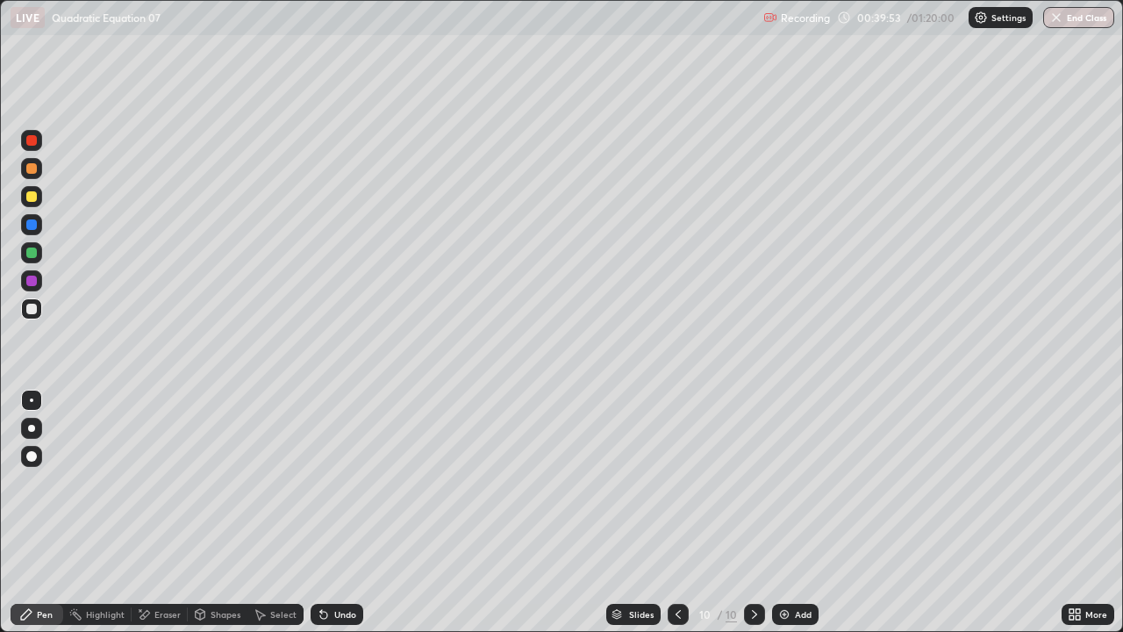
click at [329, 512] on div "Undo" at bounding box center [336, 613] width 53 height 21
click at [334, 512] on div "Undo" at bounding box center [345, 614] width 22 height 9
click at [339, 512] on div "Undo" at bounding box center [345, 614] width 22 height 9
click at [338, 512] on div "Undo" at bounding box center [345, 614] width 22 height 9
click at [337, 512] on div "Undo" at bounding box center [345, 614] width 22 height 9
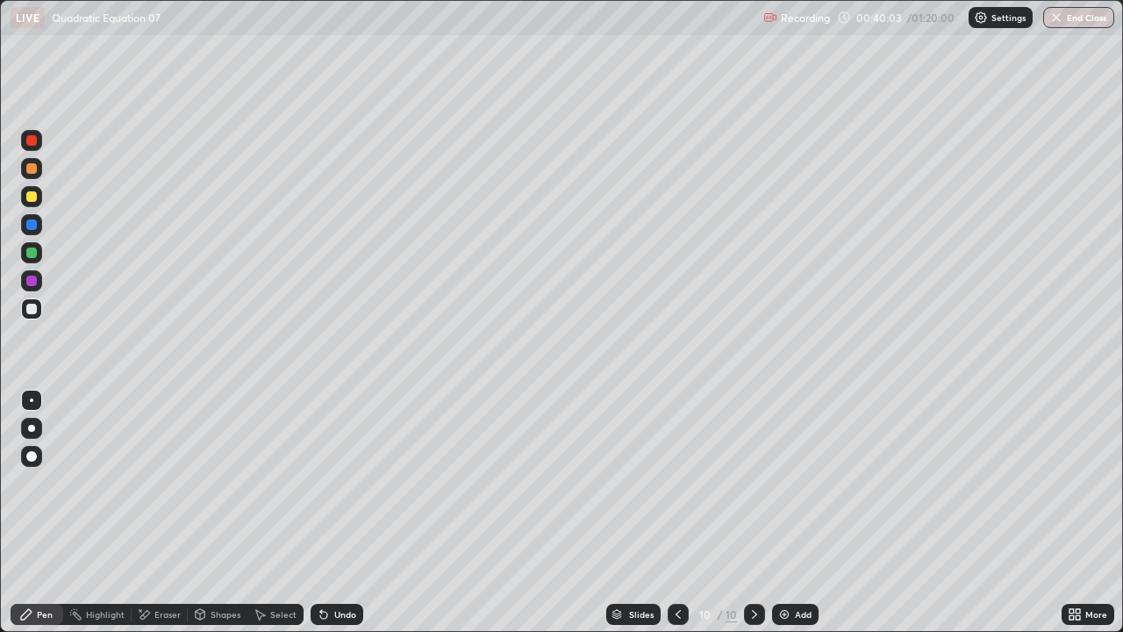
click at [337, 512] on div "Undo" at bounding box center [345, 614] width 22 height 9
click at [334, 512] on div "Undo" at bounding box center [345, 614] width 22 height 9
click at [340, 512] on div "Undo" at bounding box center [336, 613] width 53 height 21
click at [334, 512] on div "Undo" at bounding box center [345, 614] width 22 height 9
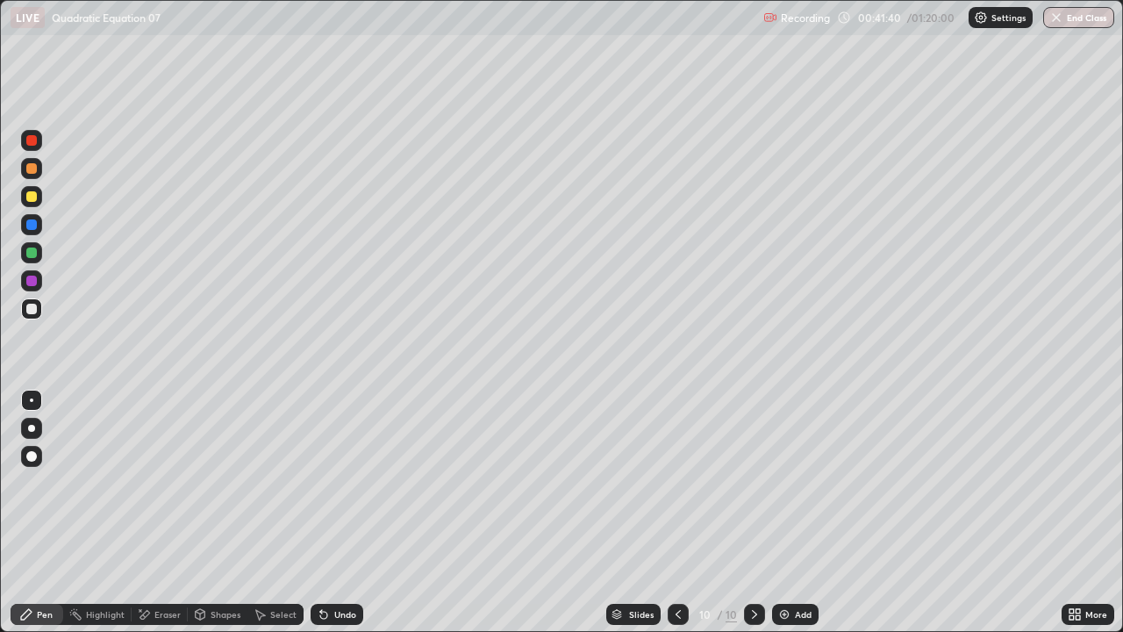
click at [791, 512] on div "Add" at bounding box center [795, 613] width 46 height 21
click at [335, 512] on div "Undo" at bounding box center [345, 614] width 22 height 9
click at [348, 512] on div "Undo" at bounding box center [345, 614] width 22 height 9
click at [791, 512] on div "Add" at bounding box center [795, 613] width 46 height 21
click at [32, 197] on div at bounding box center [31, 196] width 11 height 11
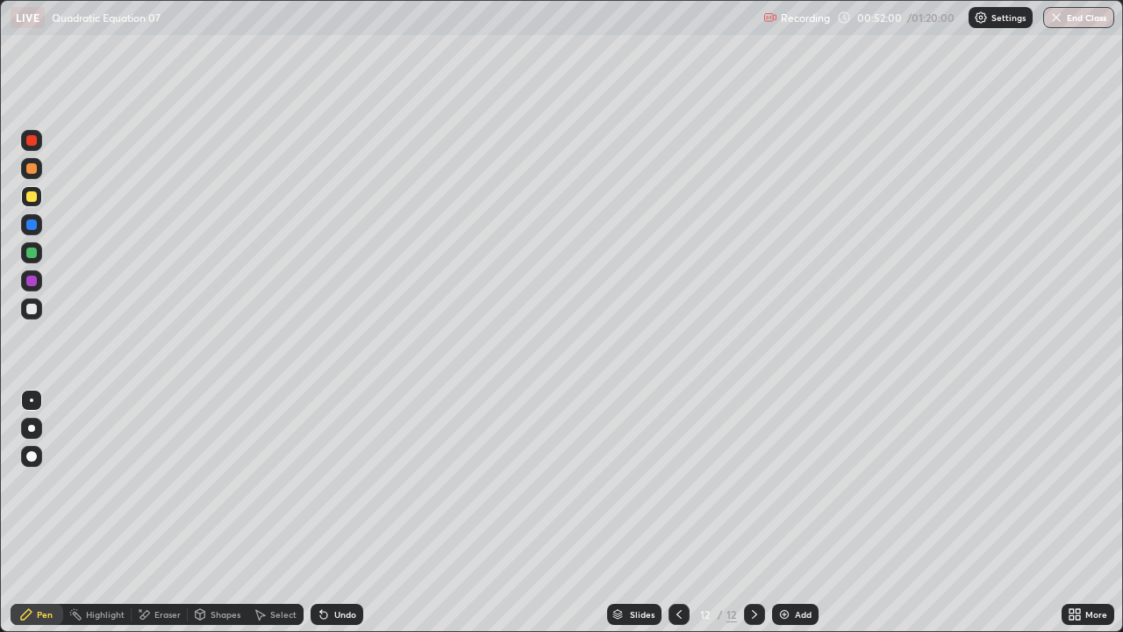
click at [334, 512] on div "Undo" at bounding box center [345, 614] width 22 height 9
click at [327, 512] on icon at bounding box center [324, 614] width 14 height 14
click at [335, 512] on div "Undo" at bounding box center [345, 614] width 22 height 9
click at [338, 512] on div "Undo" at bounding box center [336, 613] width 53 height 21
click at [335, 512] on div "Undo" at bounding box center [345, 614] width 22 height 9
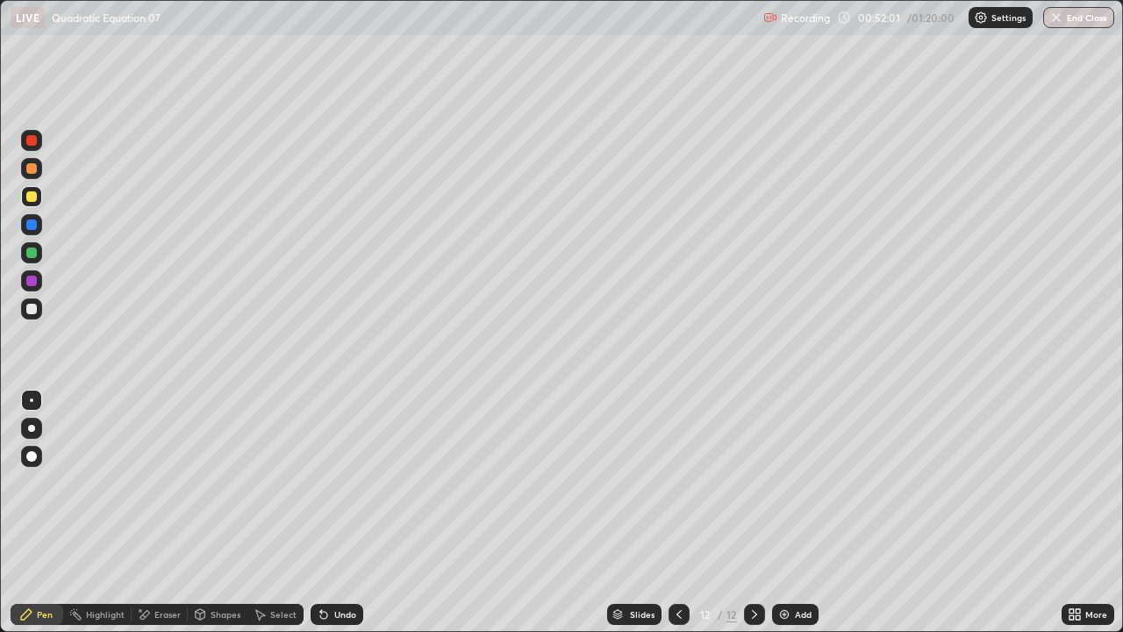
click at [334, 512] on div "Undo" at bounding box center [345, 614] width 22 height 9
click at [332, 512] on div "Undo" at bounding box center [336, 613] width 53 height 21
click at [330, 512] on div "Undo" at bounding box center [336, 613] width 53 height 21
click at [339, 512] on div "Undo" at bounding box center [336, 613] width 53 height 21
click at [337, 512] on div "Undo" at bounding box center [345, 614] width 22 height 9
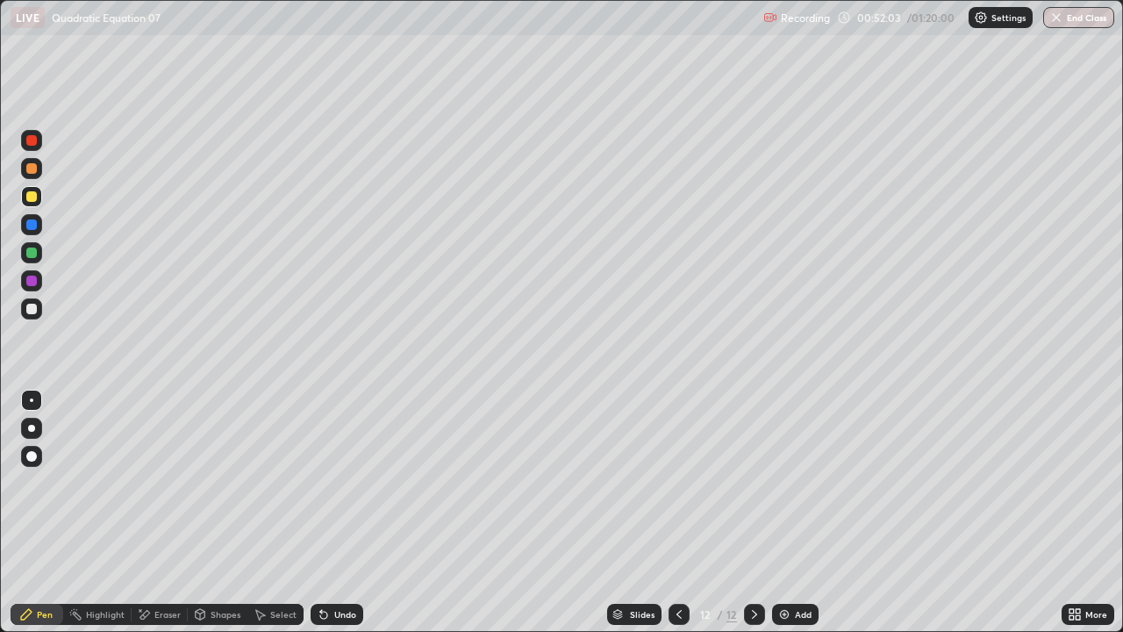
click at [335, 512] on div "Undo" at bounding box center [345, 614] width 22 height 9
click at [331, 512] on div "Undo" at bounding box center [336, 613] width 53 height 21
click at [329, 512] on div "Undo" at bounding box center [336, 613] width 53 height 21
click at [328, 512] on icon at bounding box center [324, 614] width 14 height 14
click at [330, 512] on div "Undo" at bounding box center [336, 613] width 53 height 21
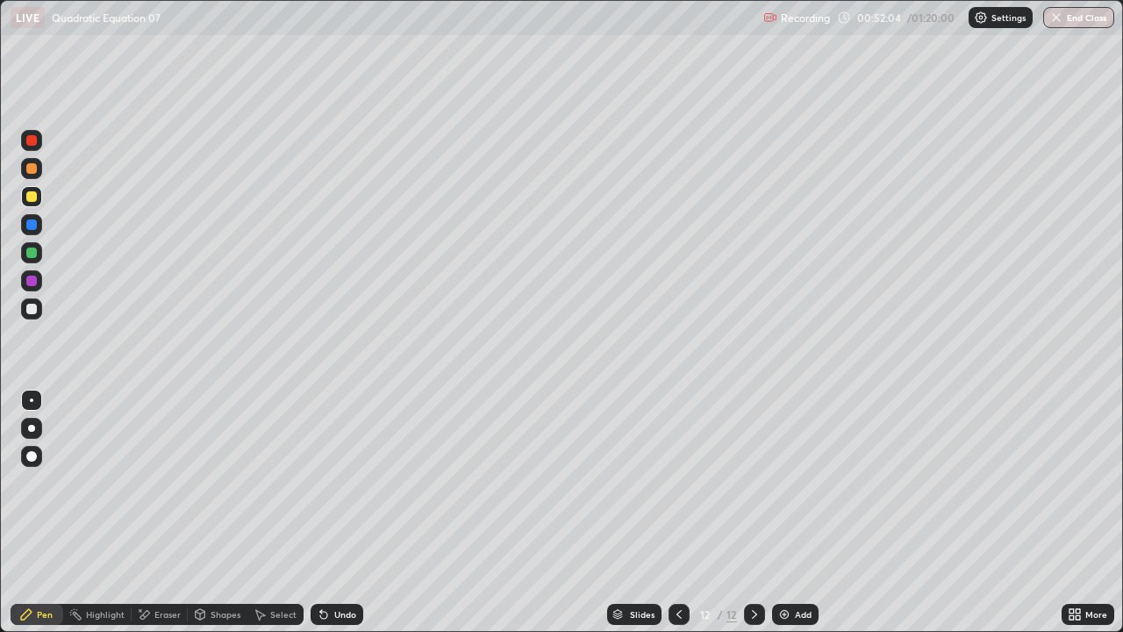
click at [339, 512] on div "Undo" at bounding box center [336, 613] width 53 height 21
click at [338, 512] on div "Undo" at bounding box center [345, 614] width 22 height 9
click at [341, 512] on div "Undo" at bounding box center [345, 614] width 22 height 9
click at [335, 512] on div "Undo" at bounding box center [336, 613] width 53 height 21
click at [337, 512] on div "Undo" at bounding box center [336, 613] width 53 height 21
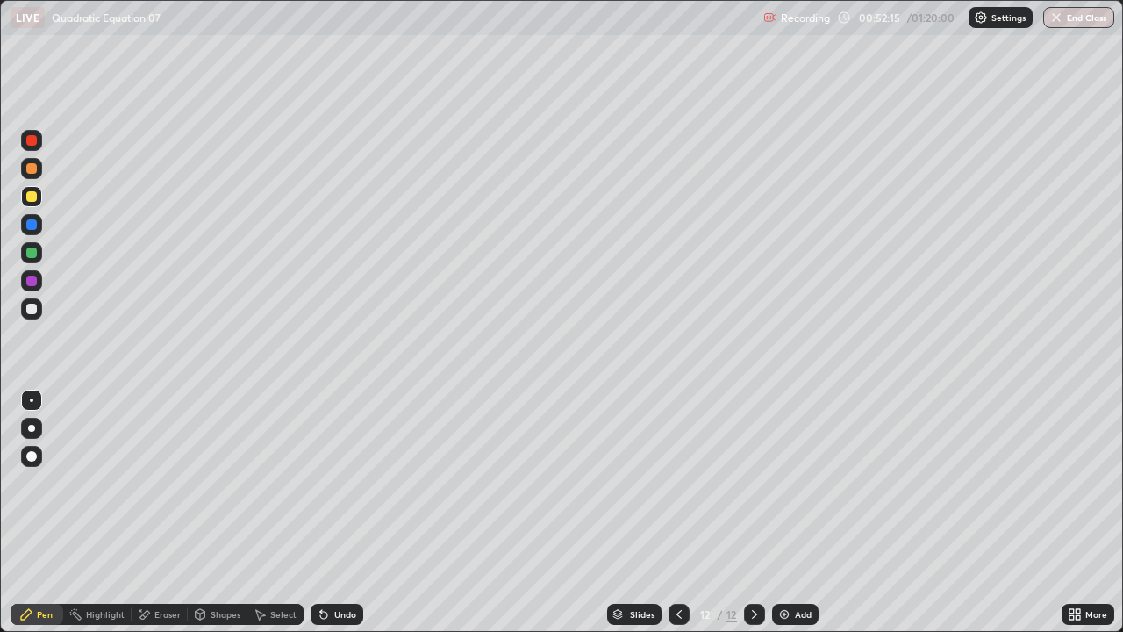
click at [345, 512] on div "Undo" at bounding box center [345, 614] width 22 height 9
click at [31, 310] on div at bounding box center [31, 308] width 11 height 11
click at [336, 512] on div "Undo" at bounding box center [345, 614] width 22 height 9
click at [337, 512] on div "Undo" at bounding box center [345, 614] width 22 height 9
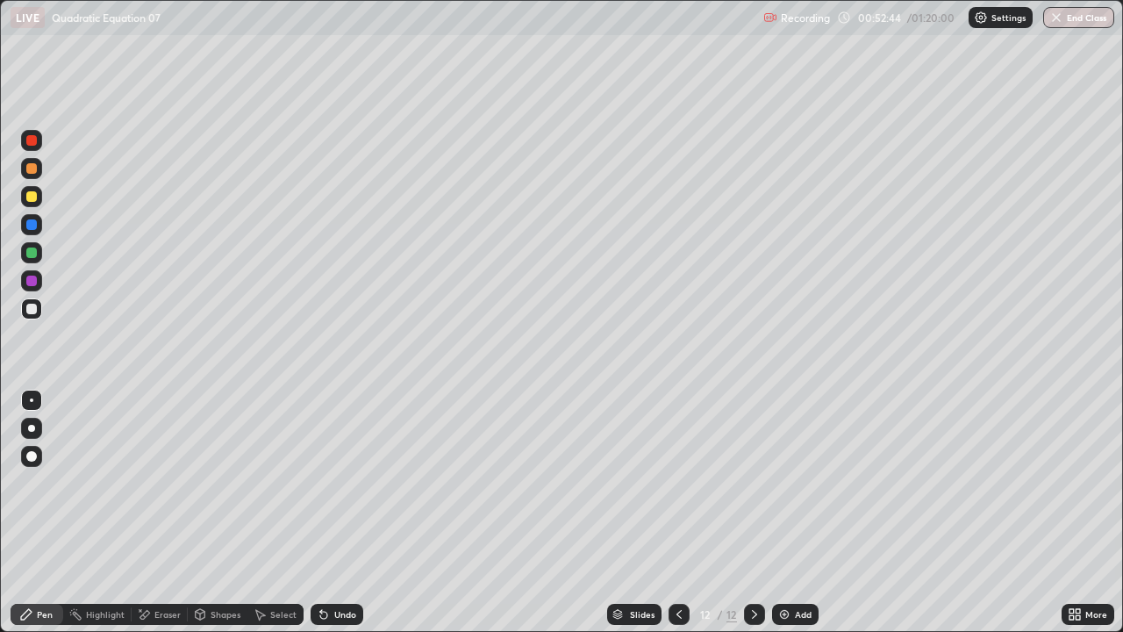
click at [335, 512] on div "Undo" at bounding box center [345, 614] width 22 height 9
click at [334, 512] on div "Undo" at bounding box center [336, 613] width 53 height 21
click at [337, 512] on div "Undo" at bounding box center [336, 613] width 53 height 21
click at [339, 512] on div "Undo" at bounding box center [345, 614] width 22 height 9
click at [342, 512] on div "Undo" at bounding box center [345, 614] width 22 height 9
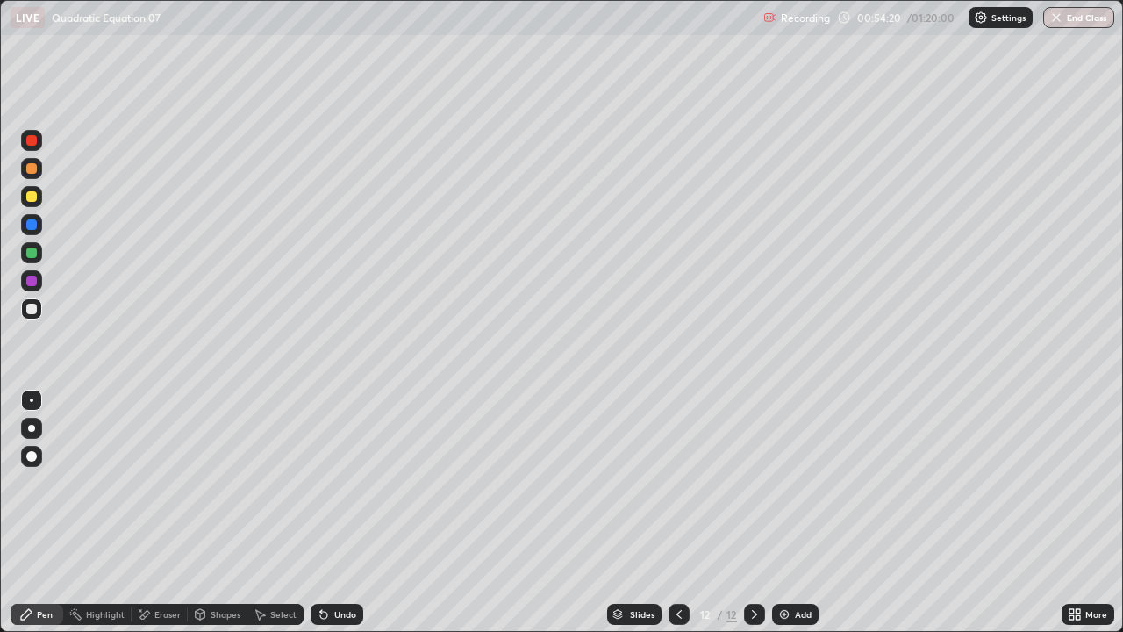
click at [792, 512] on div "Add" at bounding box center [795, 613] width 46 height 21
click at [343, 512] on div "Undo" at bounding box center [345, 614] width 22 height 9
click at [333, 512] on div "Undo" at bounding box center [336, 613] width 53 height 21
click at [329, 512] on div "Undo" at bounding box center [336, 613] width 53 height 21
click at [326, 512] on icon at bounding box center [324, 614] width 14 height 14
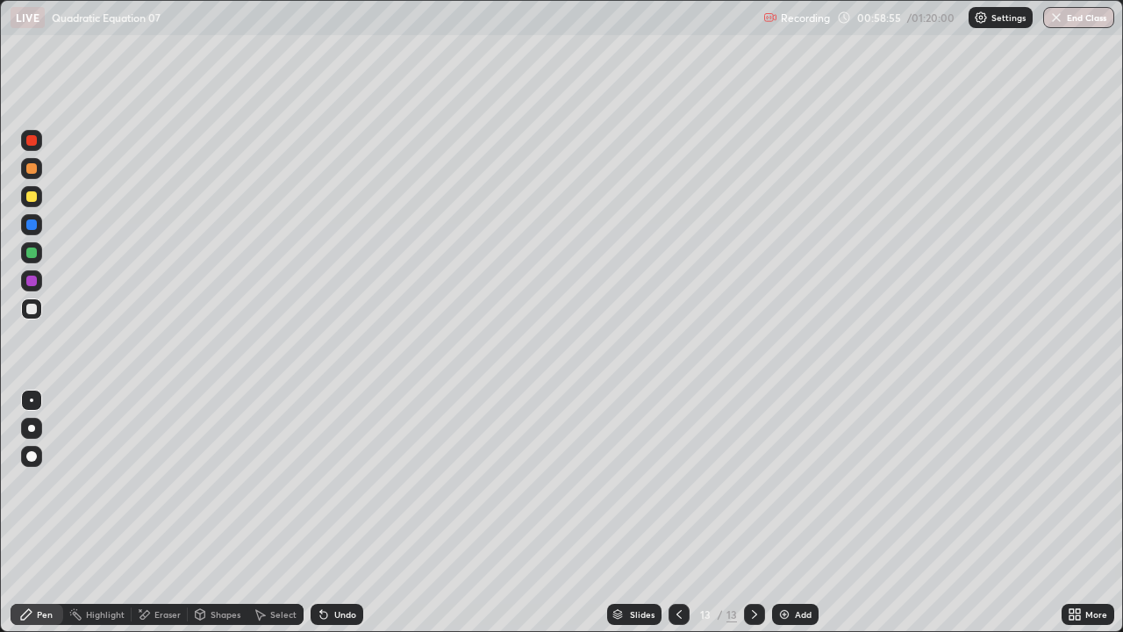
click at [330, 512] on div "Undo" at bounding box center [336, 613] width 53 height 21
click at [332, 512] on div "Undo" at bounding box center [336, 613] width 53 height 21
click at [355, 512] on div "Undo" at bounding box center [336, 613] width 53 height 21
click at [1010, 512] on div "Slides 13 / 13 Add" at bounding box center [712, 613] width 698 height 35
click at [344, 512] on div "Undo" at bounding box center [345, 614] width 22 height 9
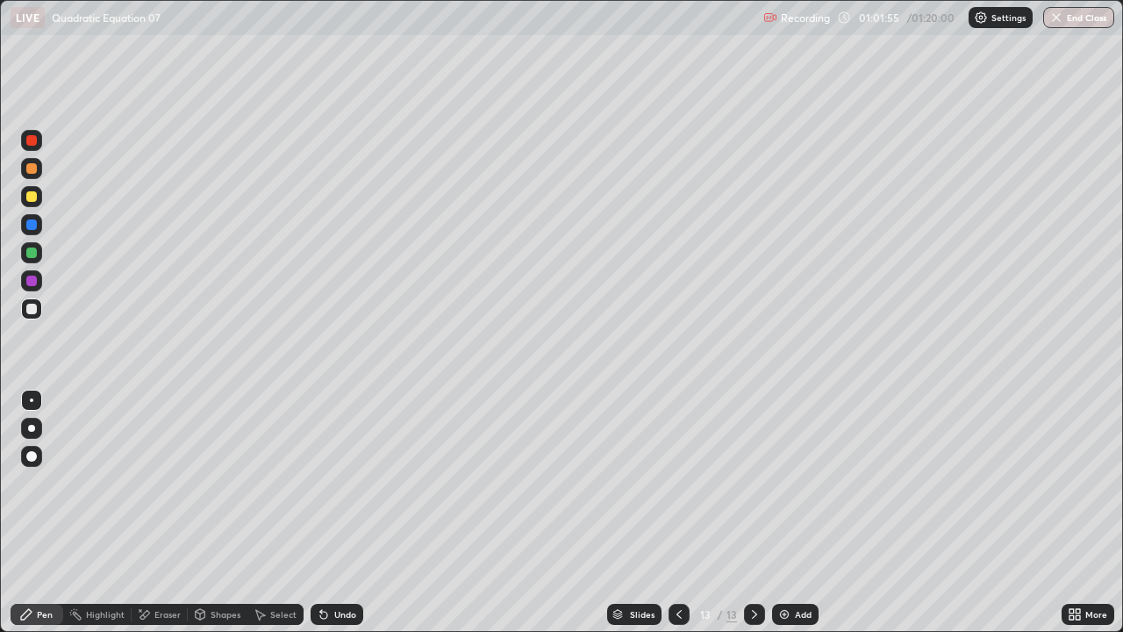
click at [346, 512] on div "Undo" at bounding box center [345, 614] width 22 height 9
click at [338, 512] on div "Undo" at bounding box center [345, 614] width 22 height 9
click at [792, 512] on div "Add" at bounding box center [795, 613] width 46 height 21
click at [624, 512] on div "Slides" at bounding box center [634, 613] width 54 height 21
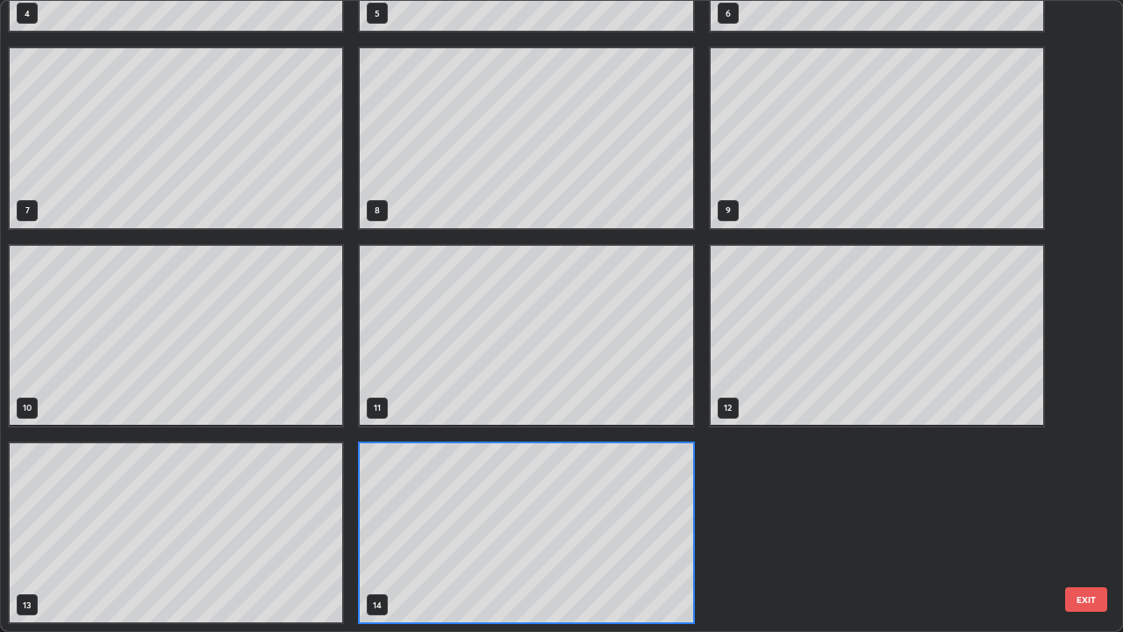
scroll to position [624, 1112]
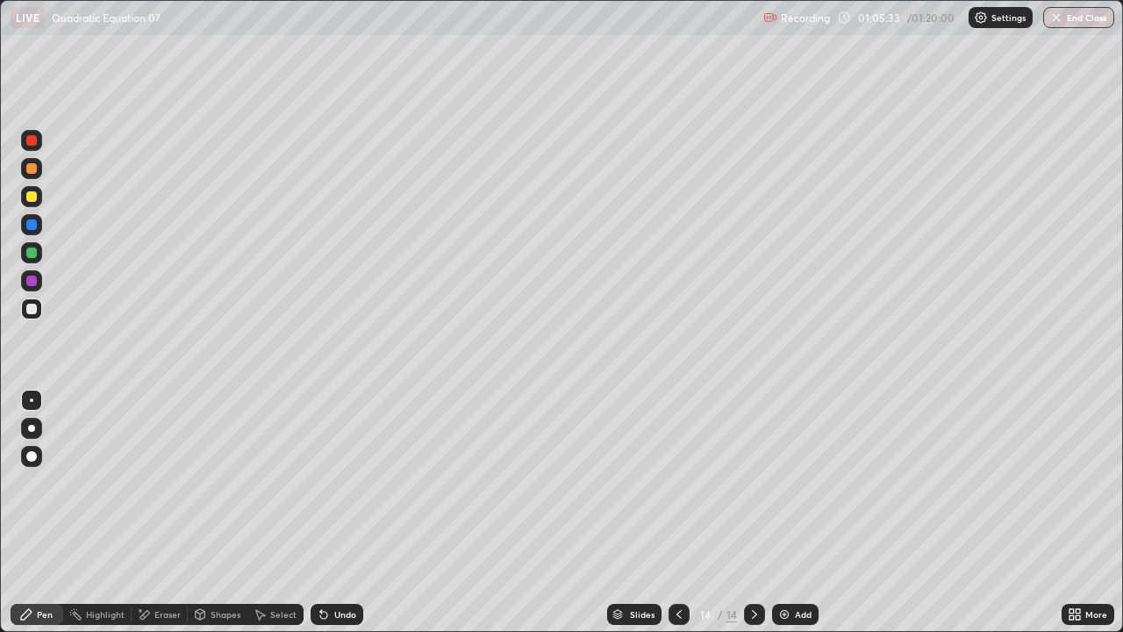
click at [625, 512] on div "Slides" at bounding box center [634, 613] width 54 height 21
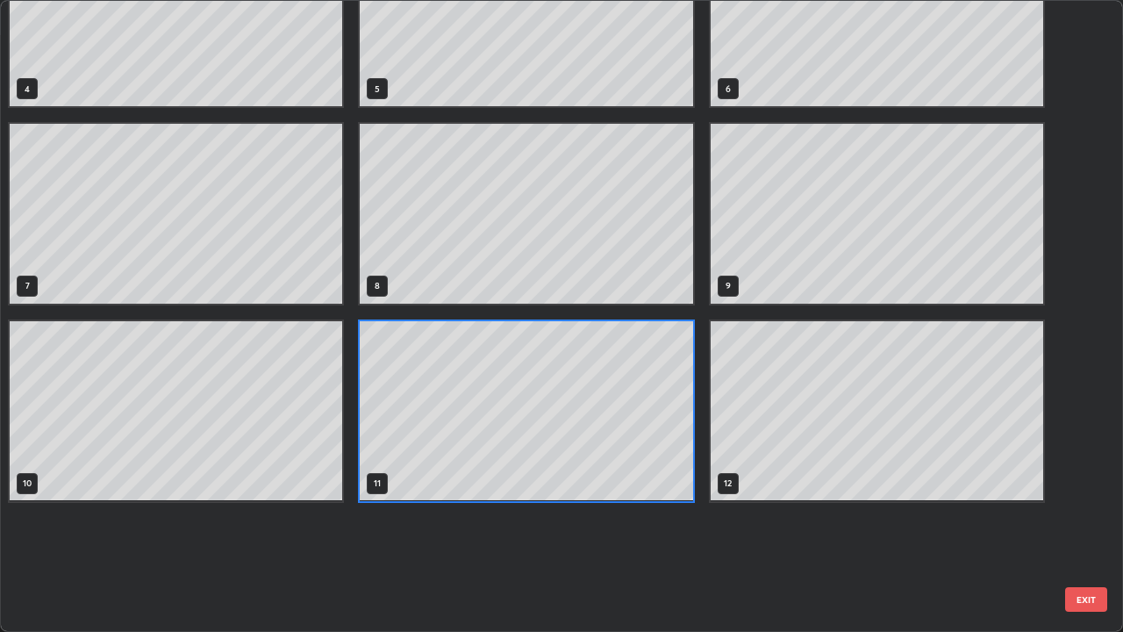
scroll to position [0, 0]
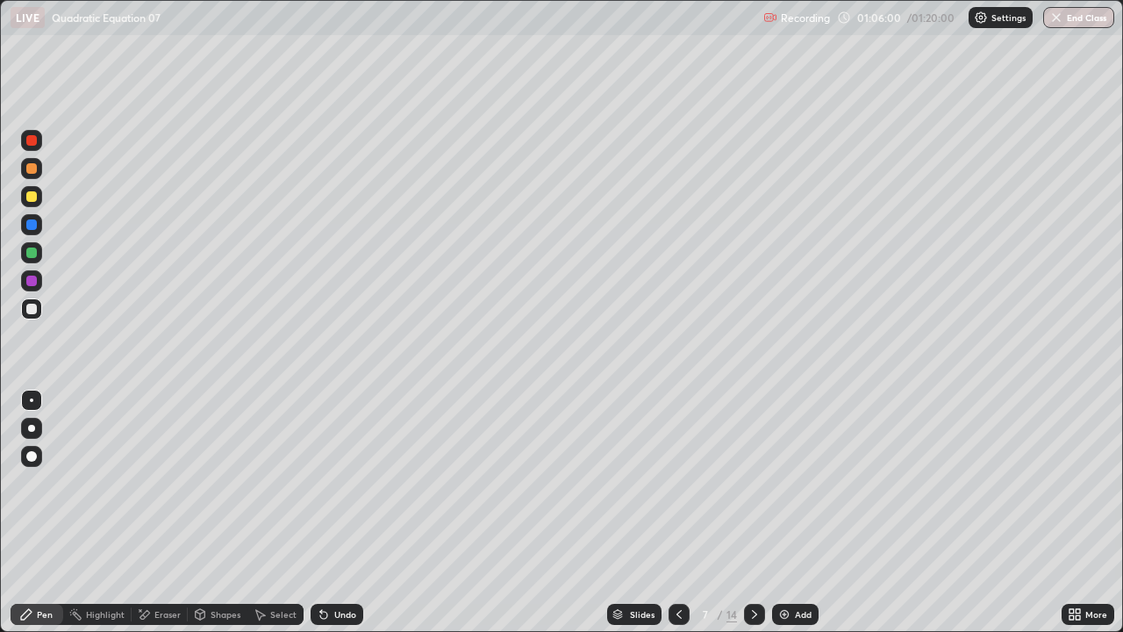
click at [728, 512] on div "14" at bounding box center [731, 614] width 11 height 16
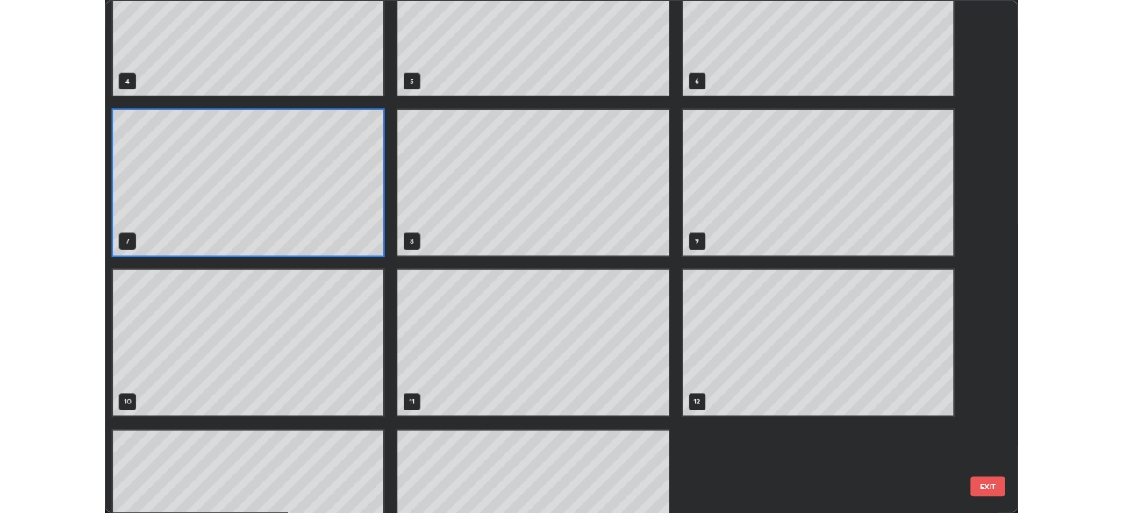
scroll to position [355, 0]
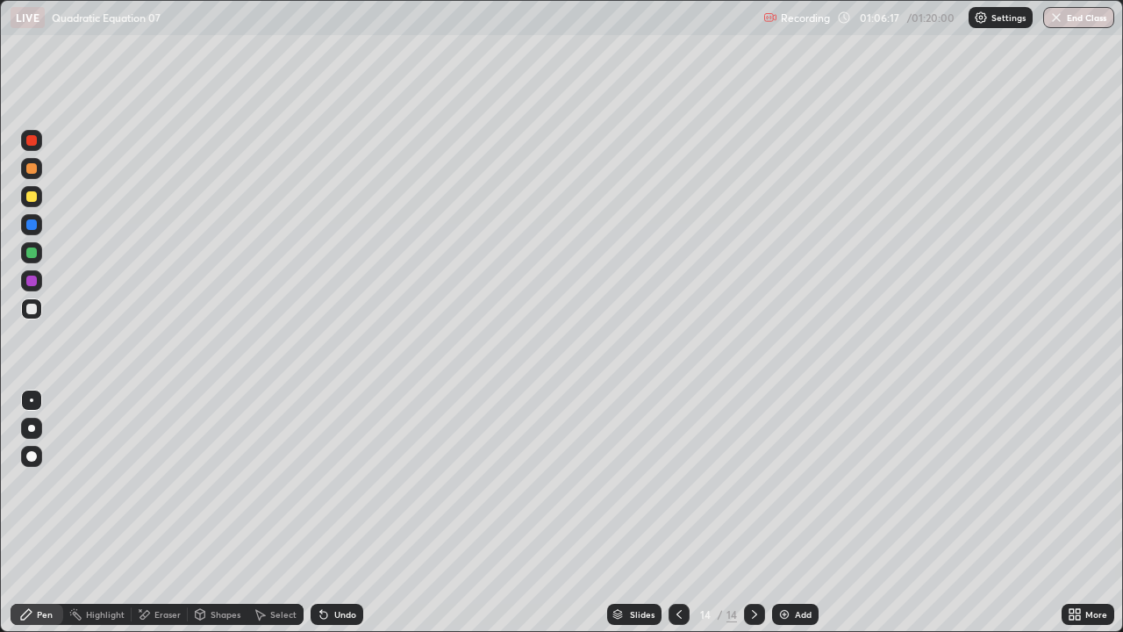
click at [674, 512] on icon at bounding box center [679, 614] width 14 height 14
click at [677, 512] on icon at bounding box center [679, 614] width 14 height 14
click at [751, 512] on div at bounding box center [754, 613] width 21 height 21
click at [754, 512] on icon at bounding box center [754, 614] width 14 height 14
click at [795, 512] on div "Add" at bounding box center [803, 614] width 17 height 9
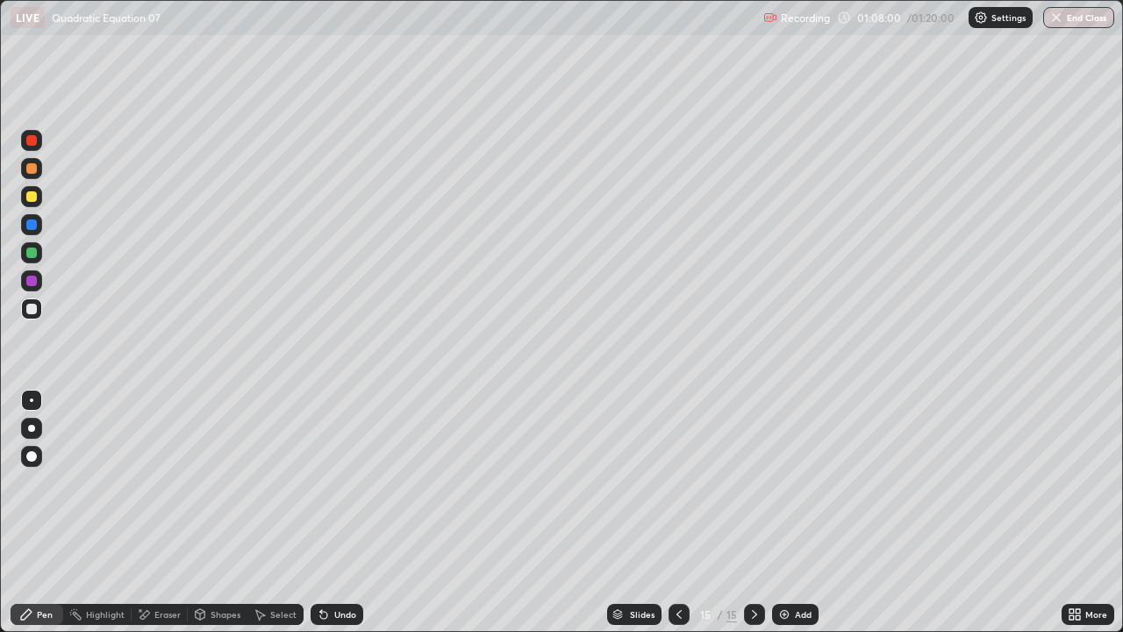
click at [159, 512] on div "Eraser" at bounding box center [167, 614] width 26 height 9
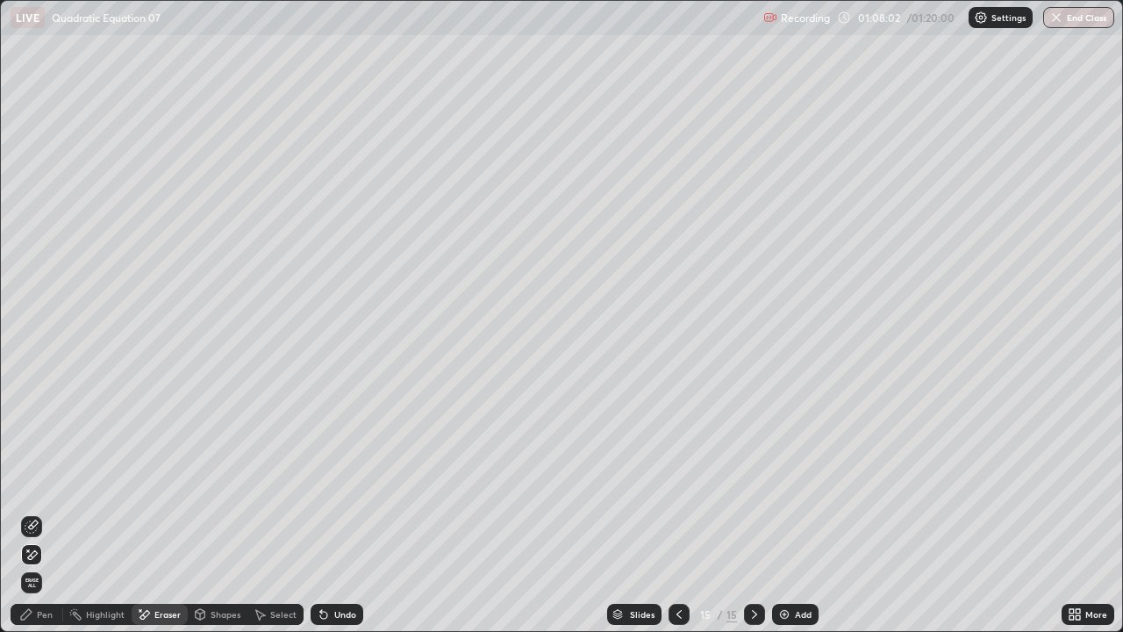
click at [43, 512] on div "Pen" at bounding box center [37, 613] width 53 height 21
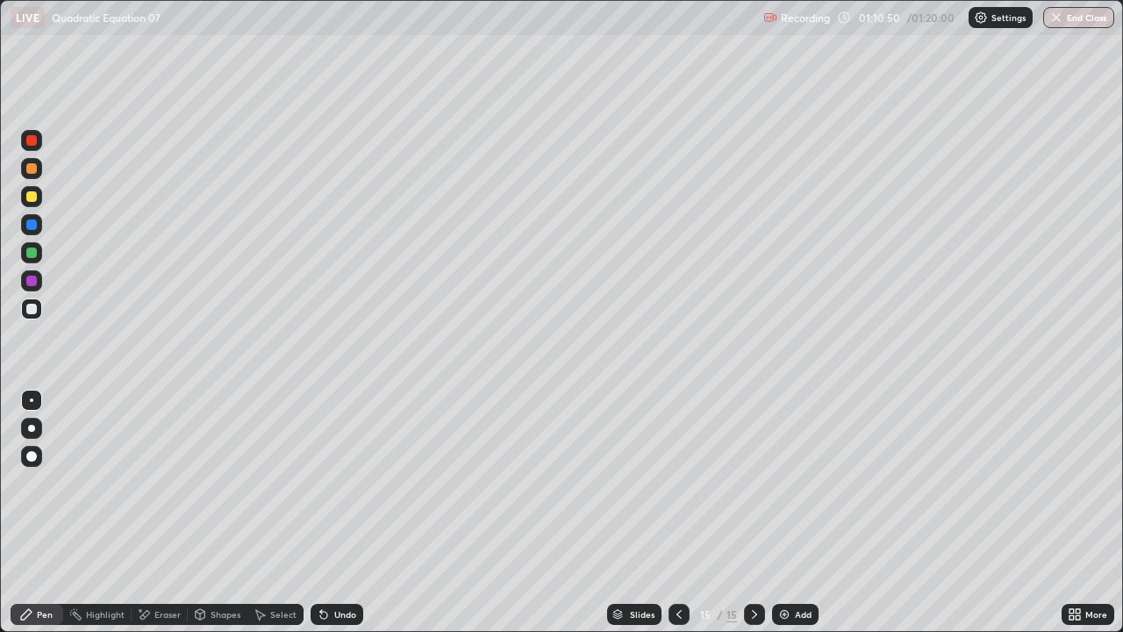
click at [336, 512] on div "Undo" at bounding box center [345, 614] width 22 height 9
click at [341, 512] on div "Undo" at bounding box center [345, 614] width 22 height 9
click at [339, 512] on div "Undo" at bounding box center [345, 614] width 22 height 9
click at [345, 512] on div "Undo" at bounding box center [345, 614] width 22 height 9
click at [334, 512] on div "Undo" at bounding box center [345, 614] width 22 height 9
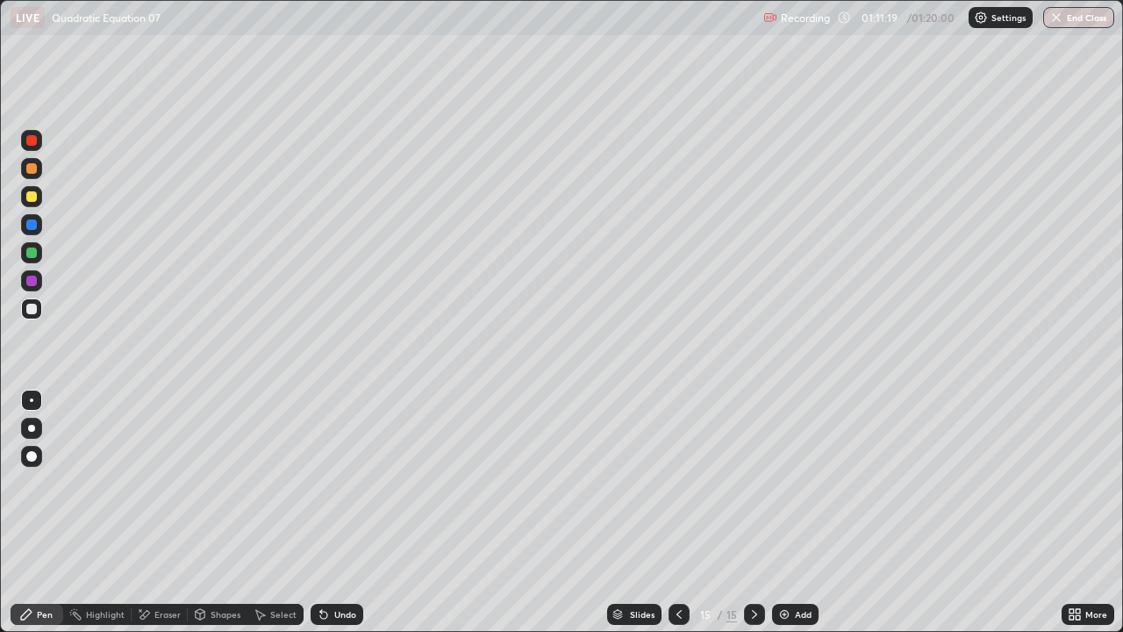
click at [338, 512] on div "Undo" at bounding box center [345, 614] width 22 height 9
click at [788, 512] on img at bounding box center [784, 614] width 14 height 14
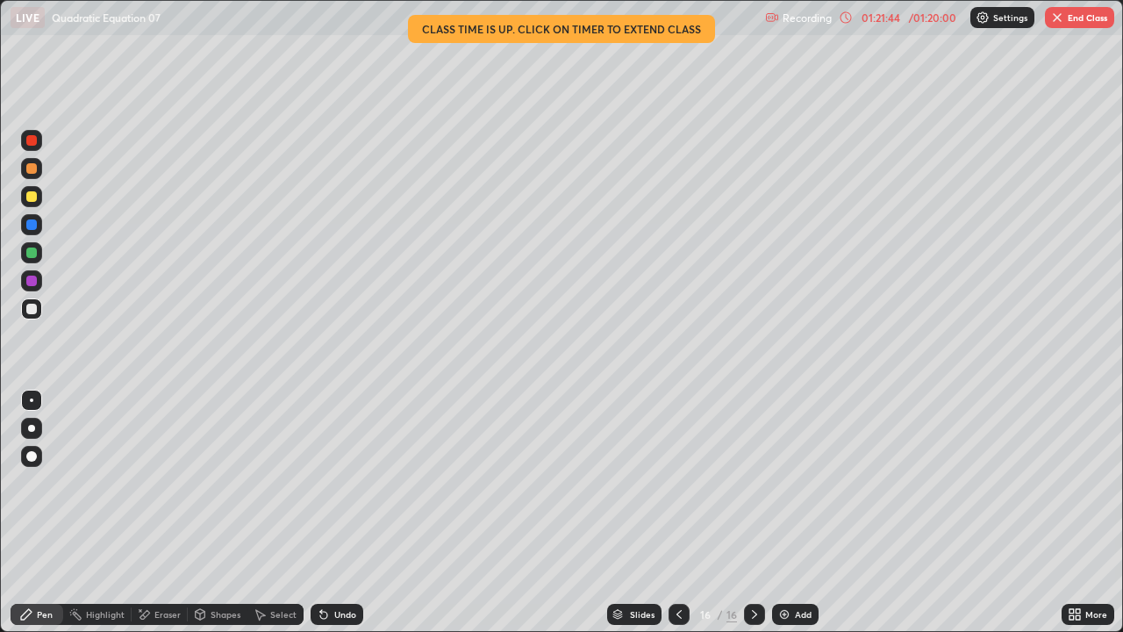
click at [1080, 21] on button "End Class" at bounding box center [1079, 17] width 69 height 21
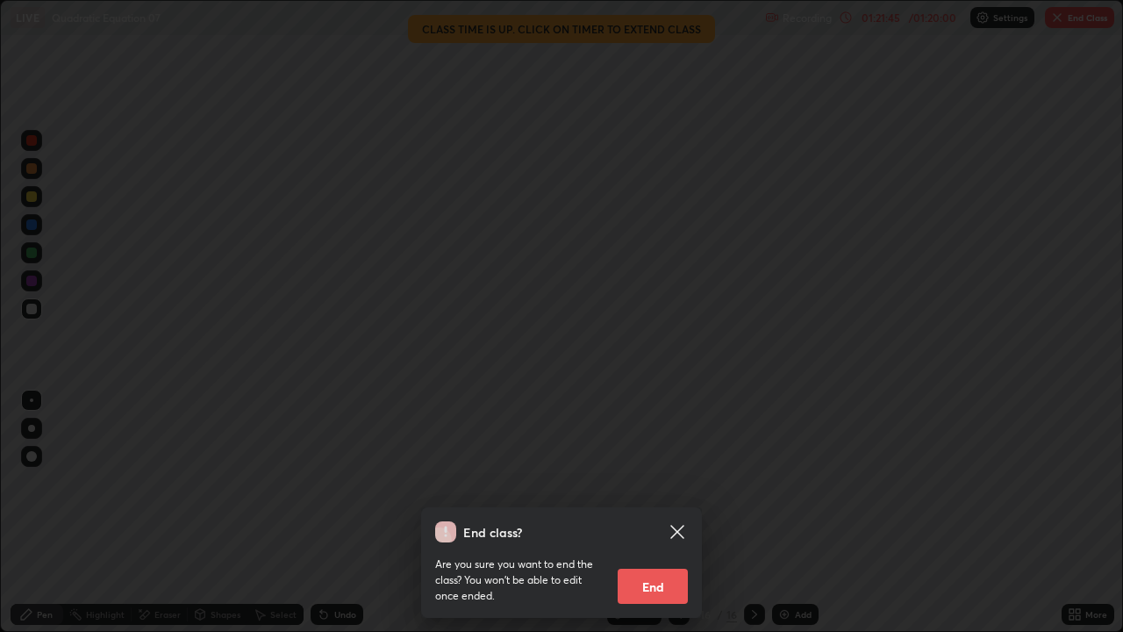
click at [660, 512] on button "End" at bounding box center [652, 585] width 70 height 35
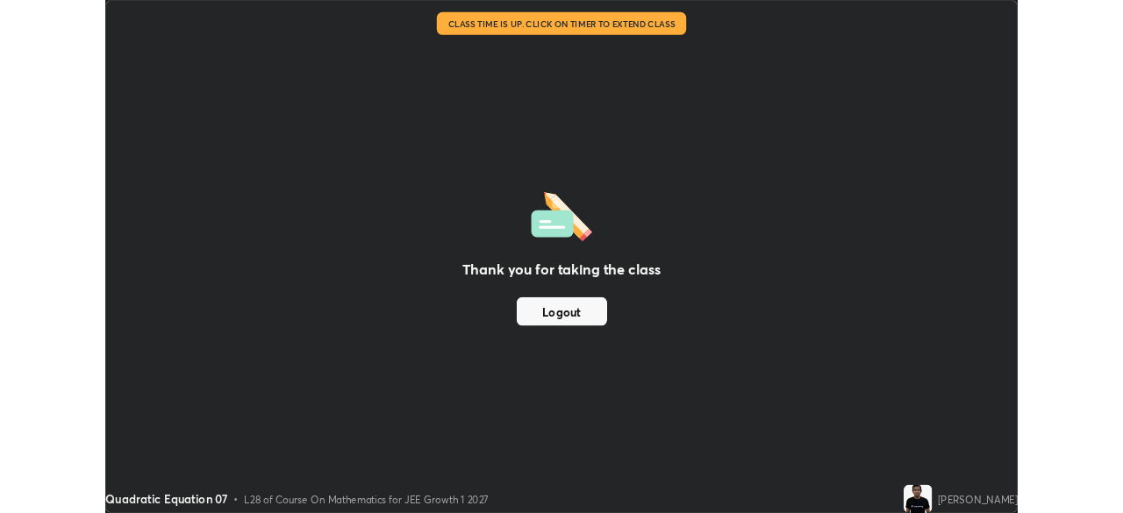
scroll to position [87196, 86586]
